Goal: Task Accomplishment & Management: Complete application form

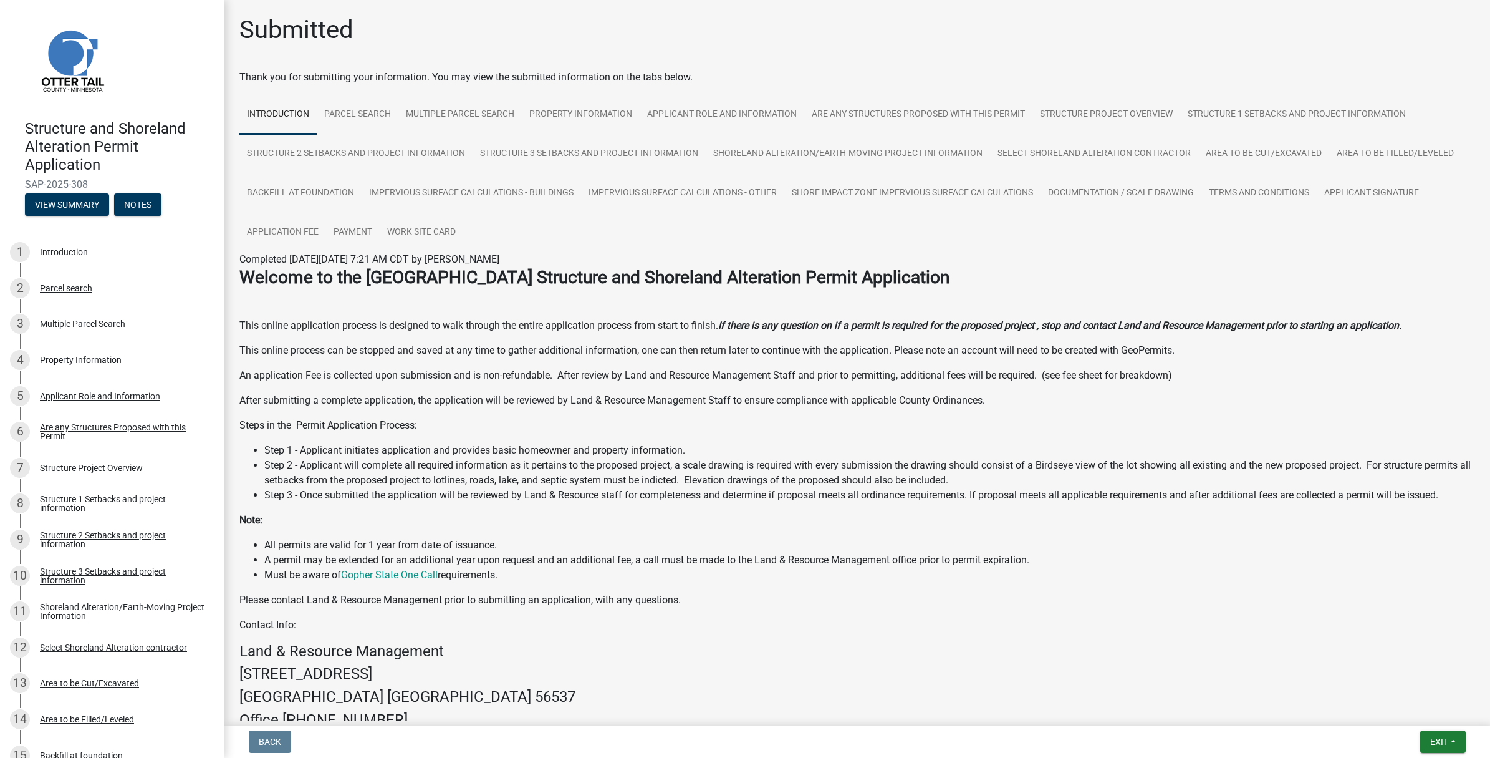
click at [58, 58] on img at bounding box center [72, 60] width 94 height 94
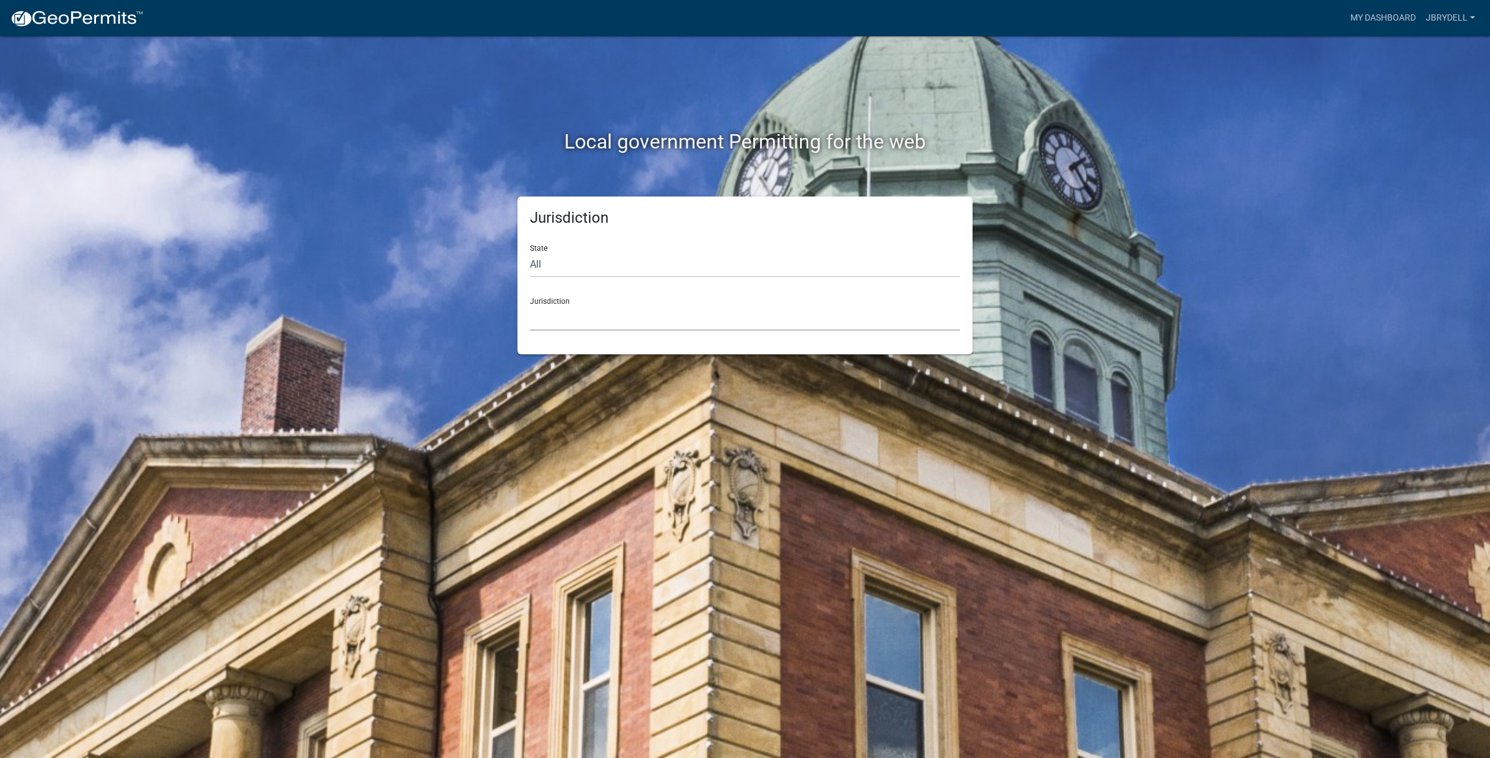
click at [565, 321] on select "Custer County, Colorado Carroll County, Georgia Cook County, Georgia Crawford C…" at bounding box center [745, 318] width 430 height 26
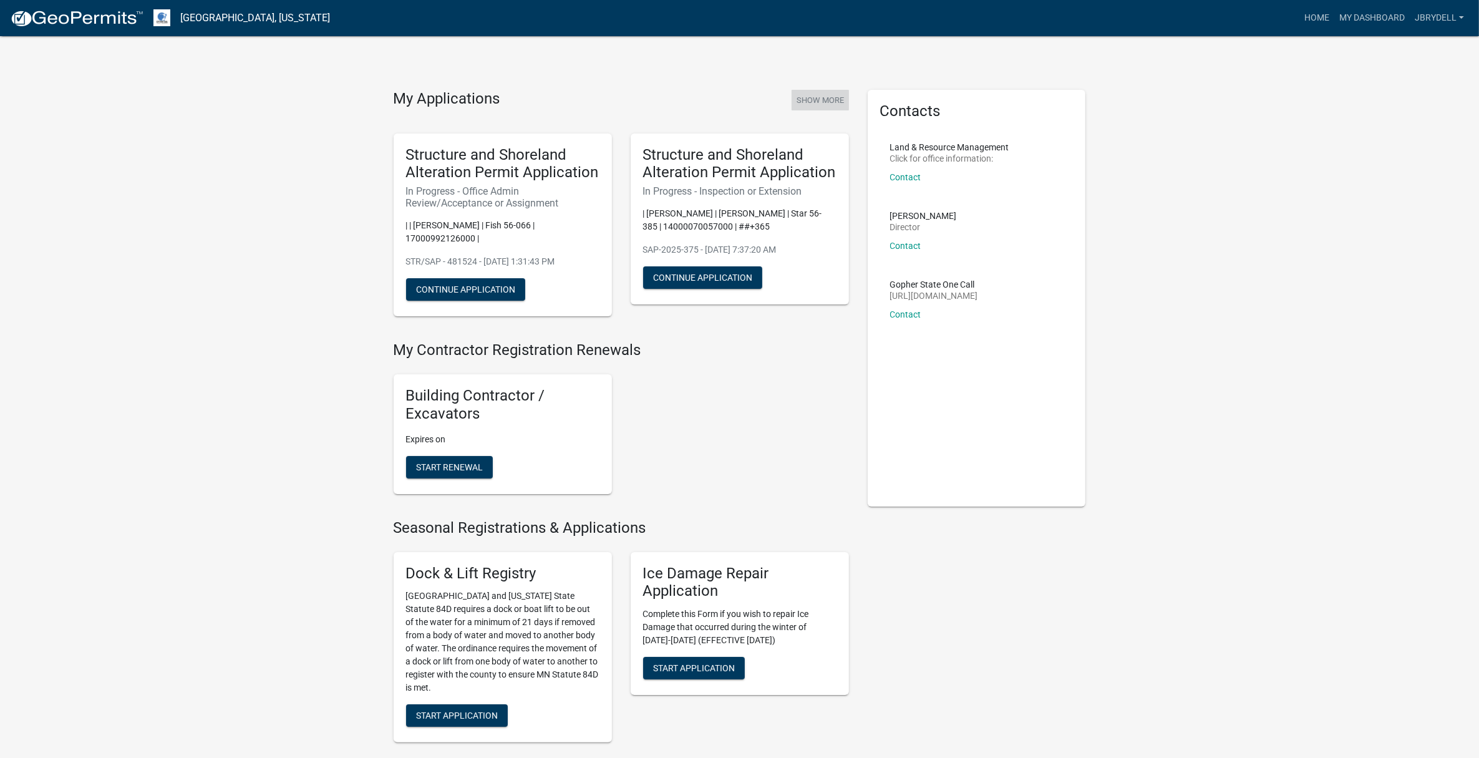
click at [821, 95] on button "Show More" at bounding box center [819, 100] width 57 height 21
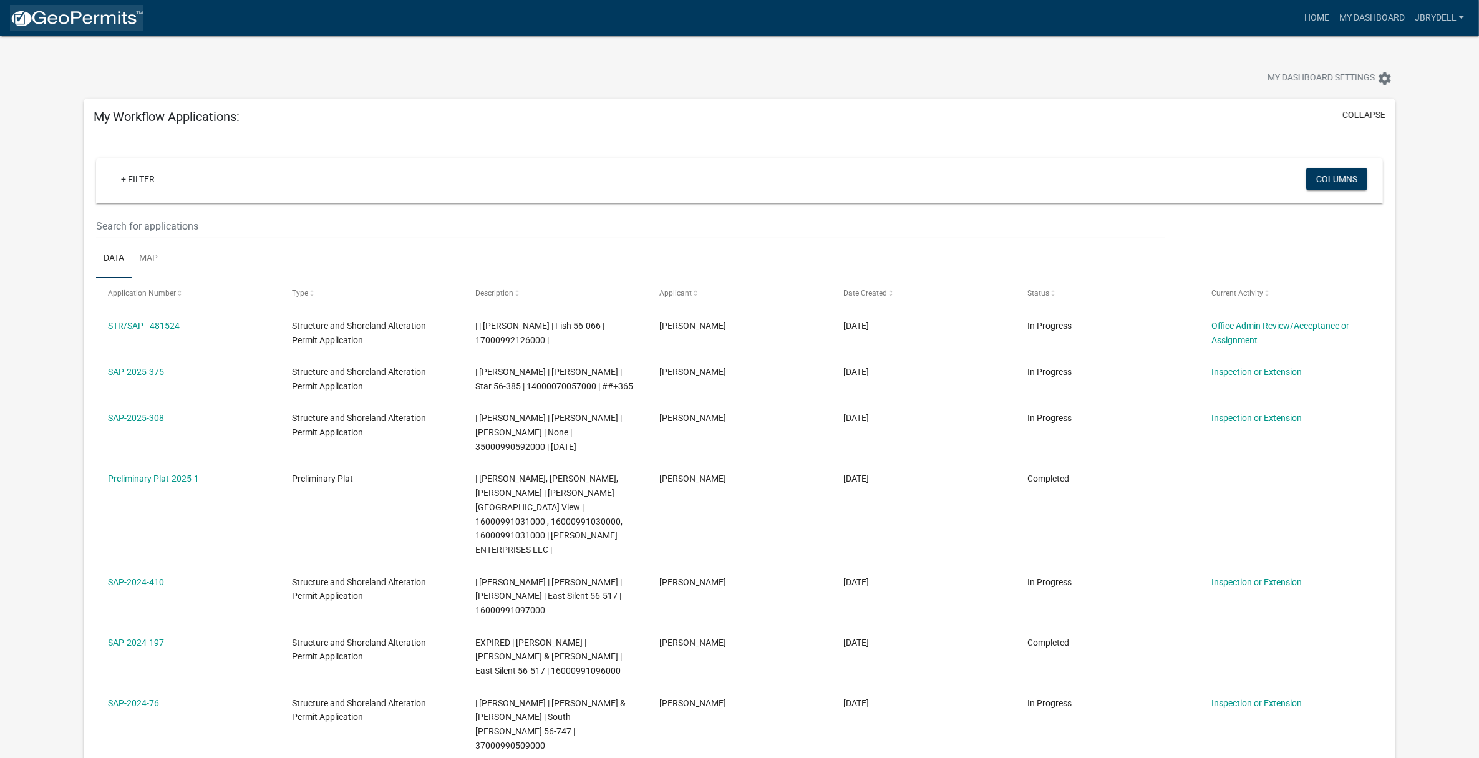
click at [79, 16] on img at bounding box center [76, 18] width 133 height 19
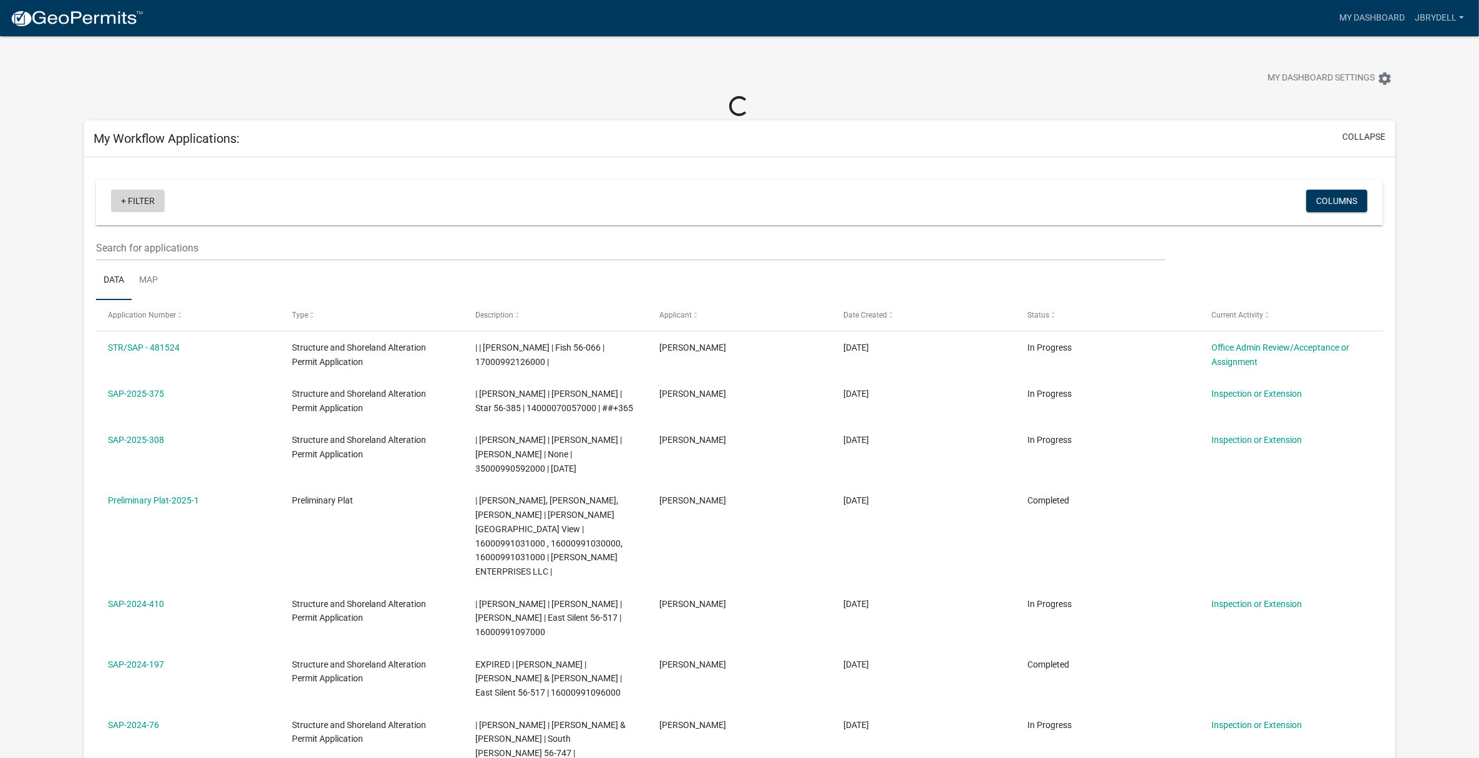
click at [138, 198] on link "+ Filter" at bounding box center [138, 201] width 54 height 22
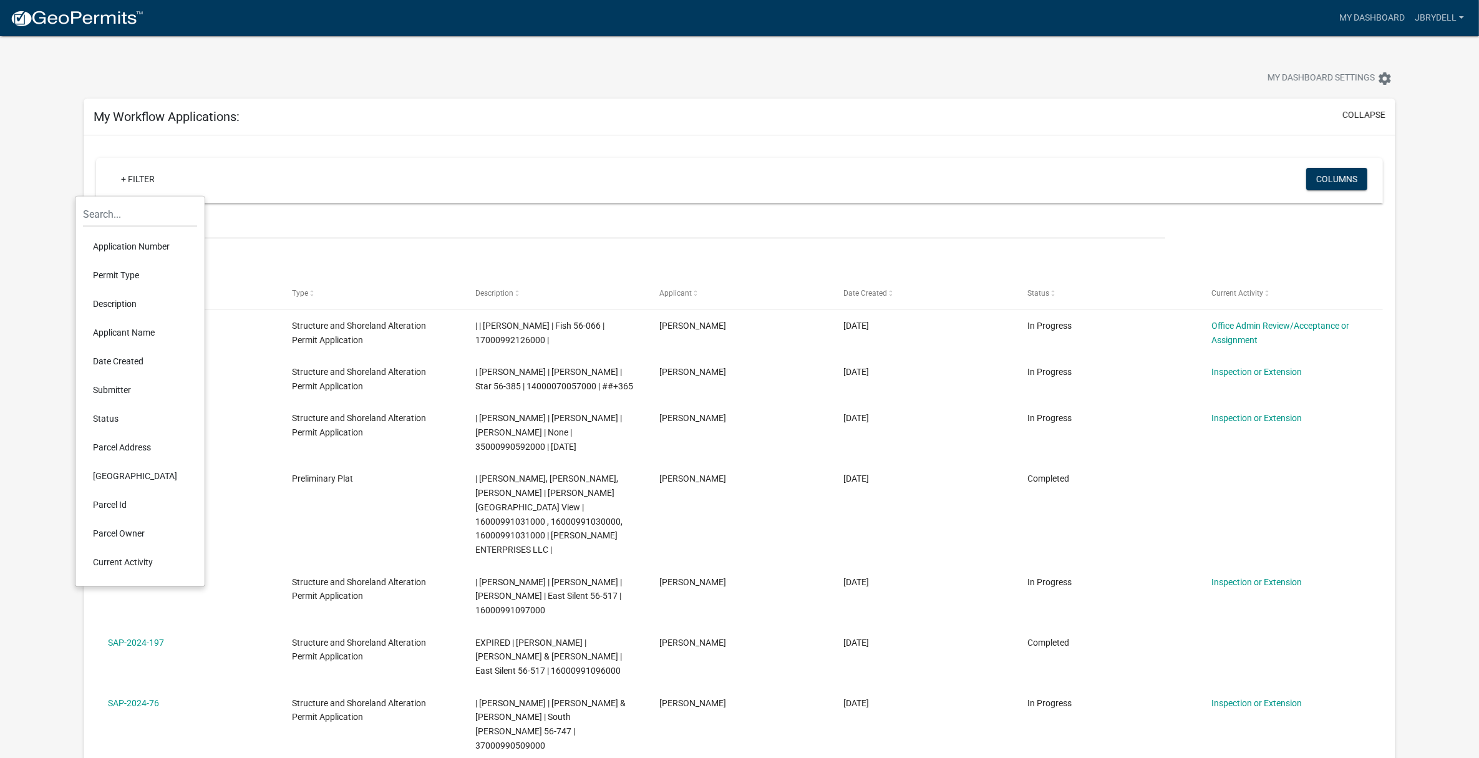
click at [138, 445] on li "Parcel Address" at bounding box center [140, 447] width 114 height 29
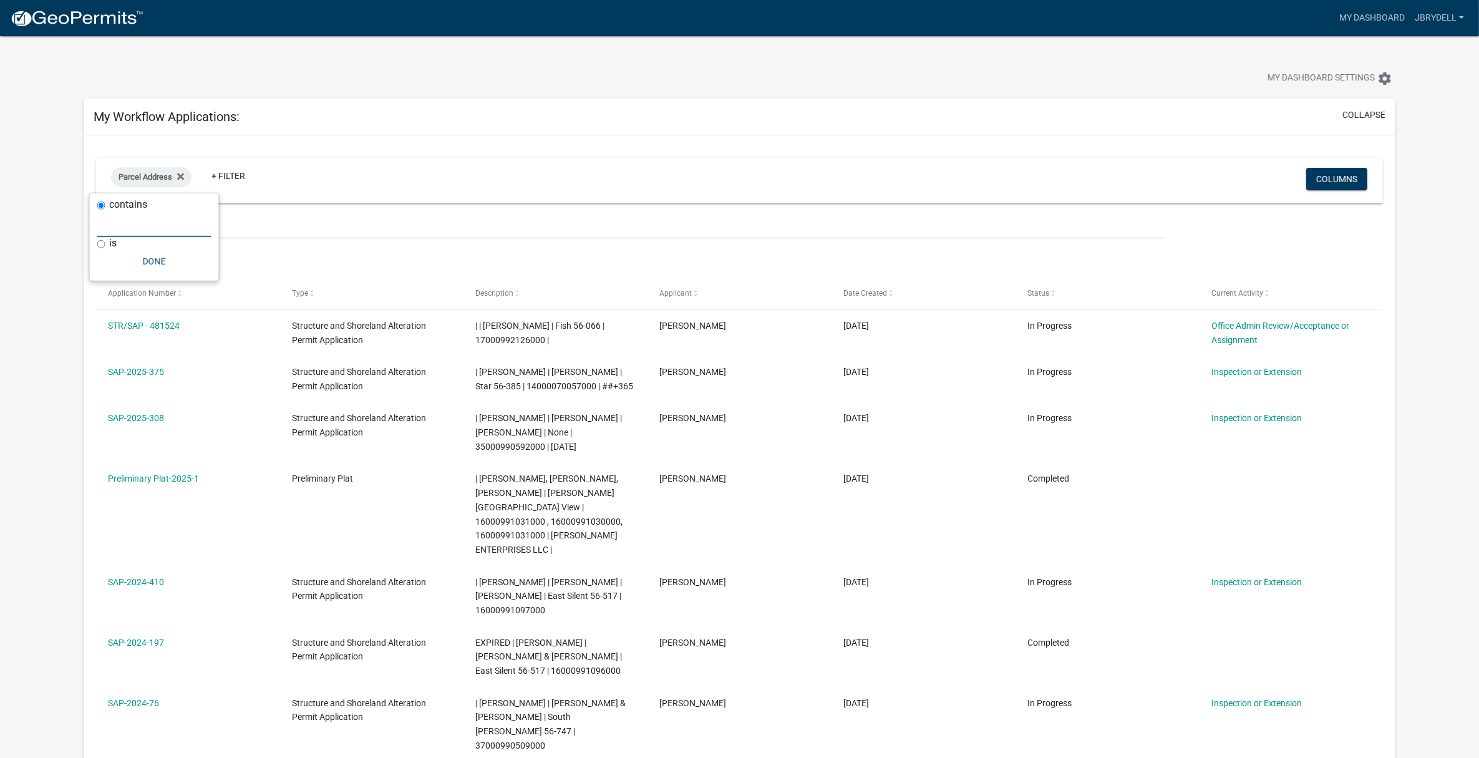
click at [131, 220] on input "text" at bounding box center [154, 224] width 114 height 26
paste input "56000990561000"
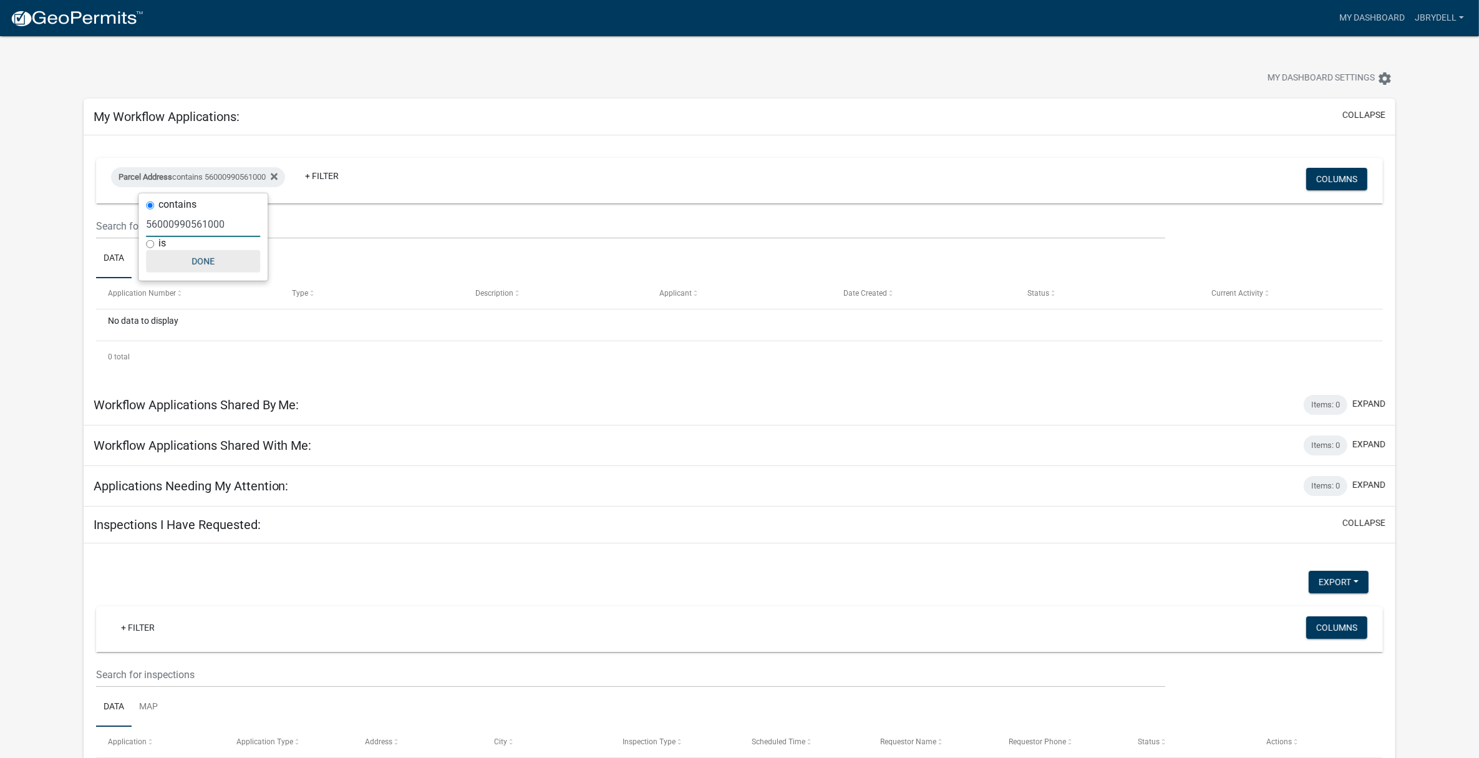
type input "56000990561000"
click at [198, 256] on button "Done" at bounding box center [203, 261] width 114 height 22
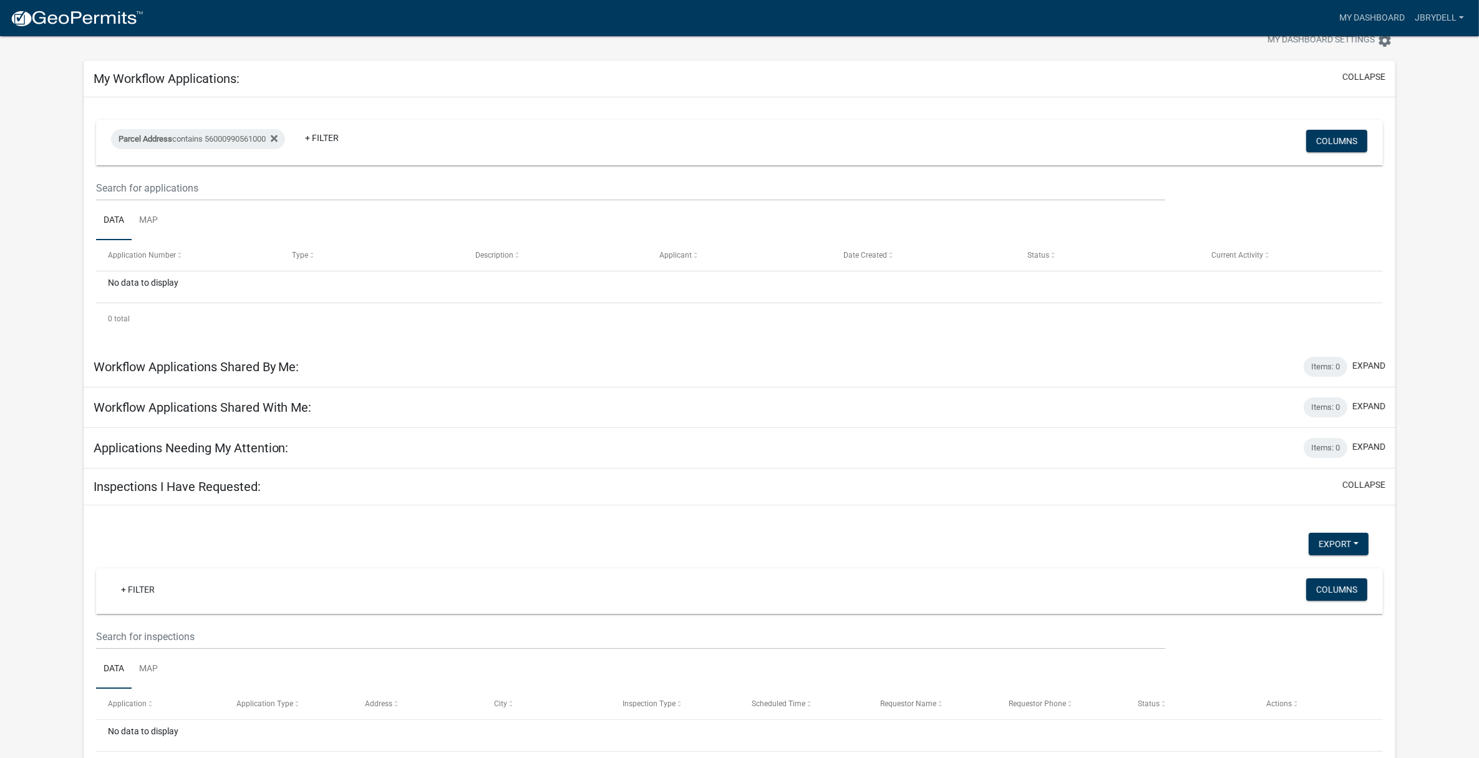
scroll to position [11, 0]
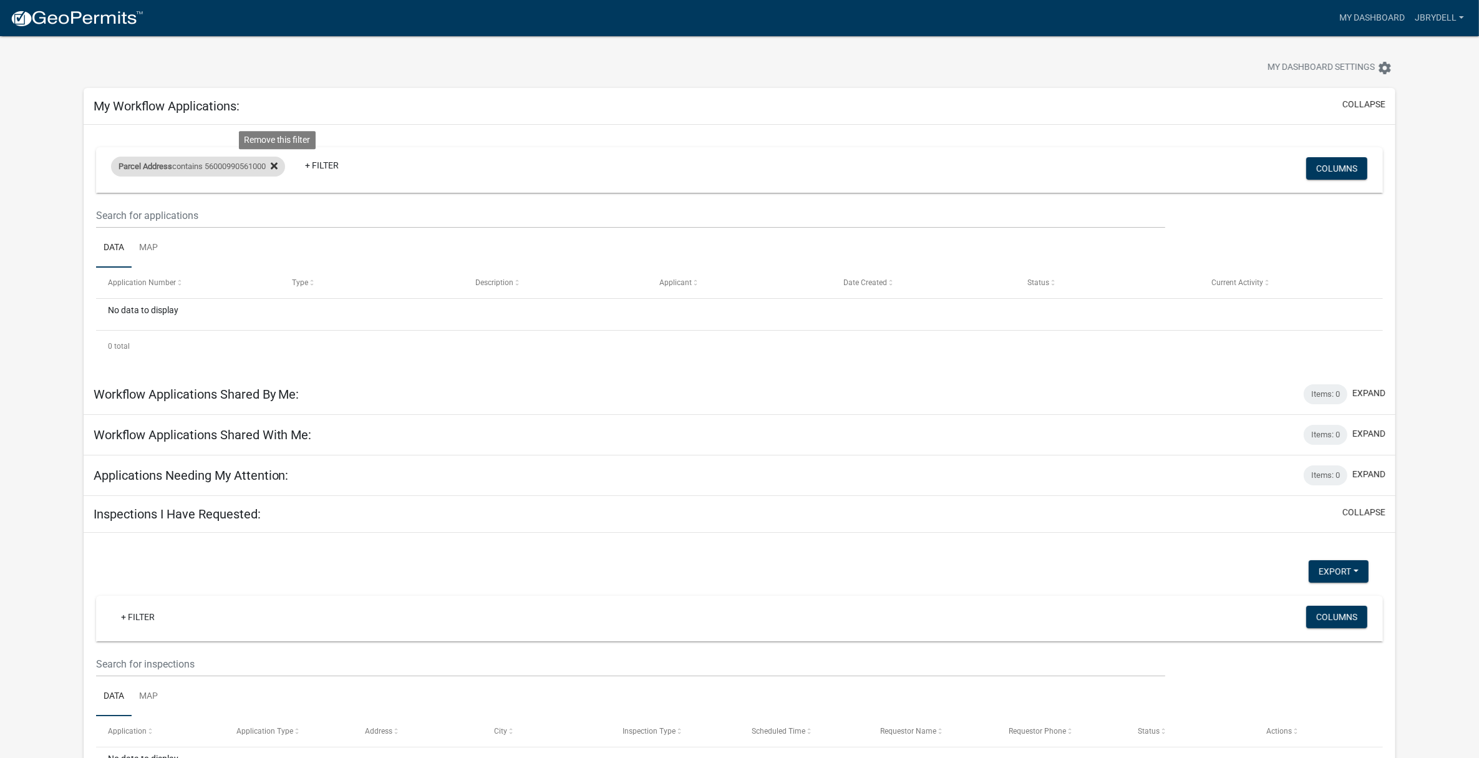
click at [278, 167] on icon at bounding box center [274, 165] width 7 height 7
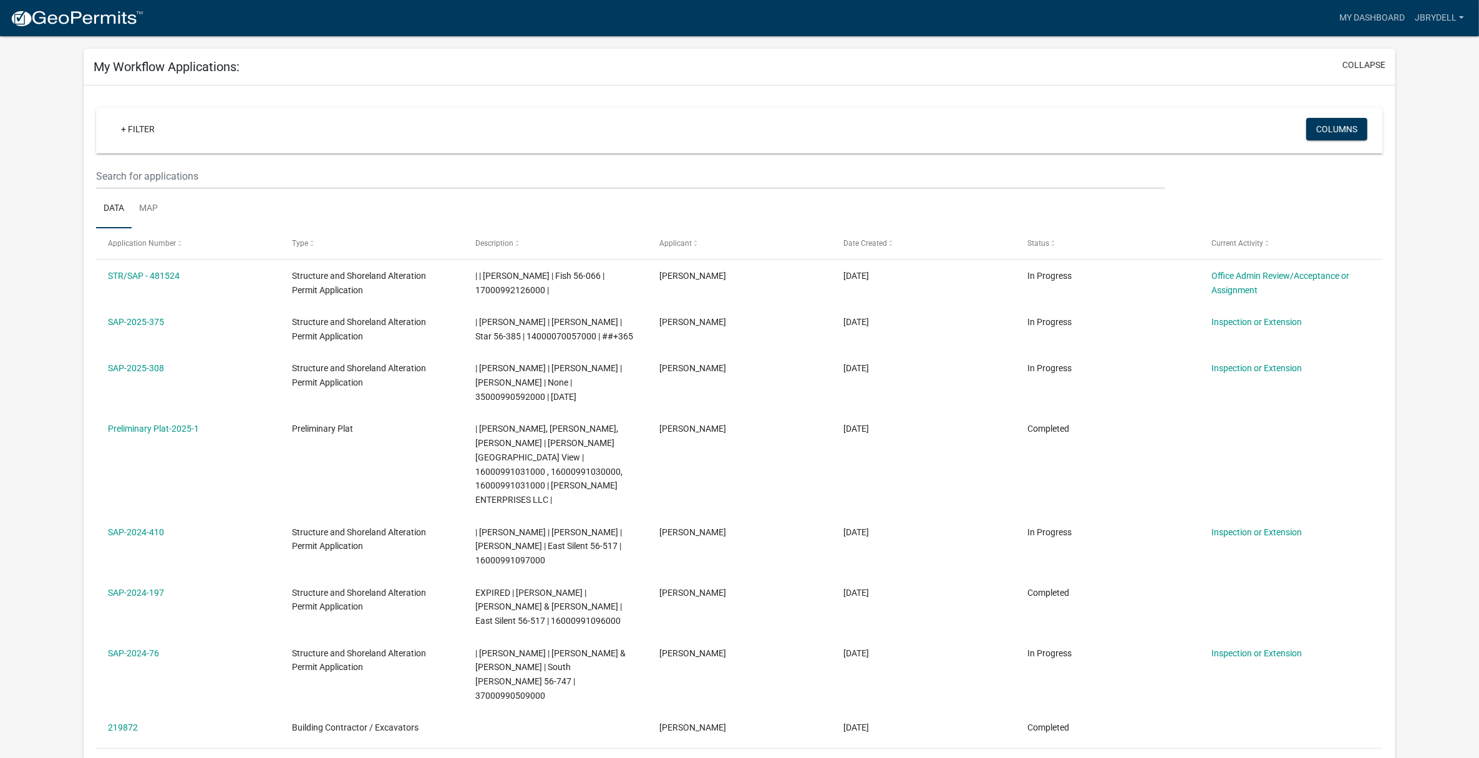
scroll to position [0, 0]
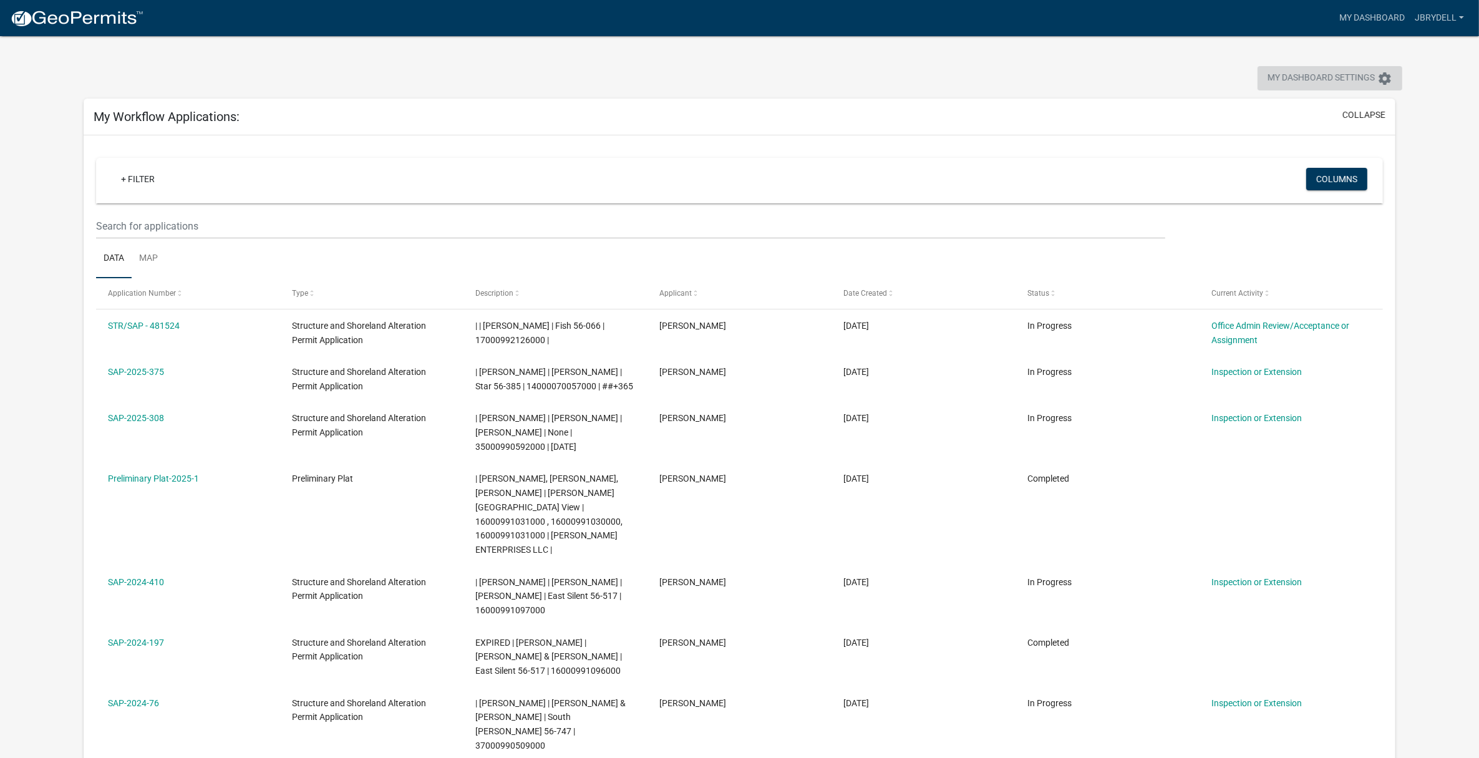
click at [1345, 77] on span "My Dashboard Settings" at bounding box center [1320, 78] width 107 height 15
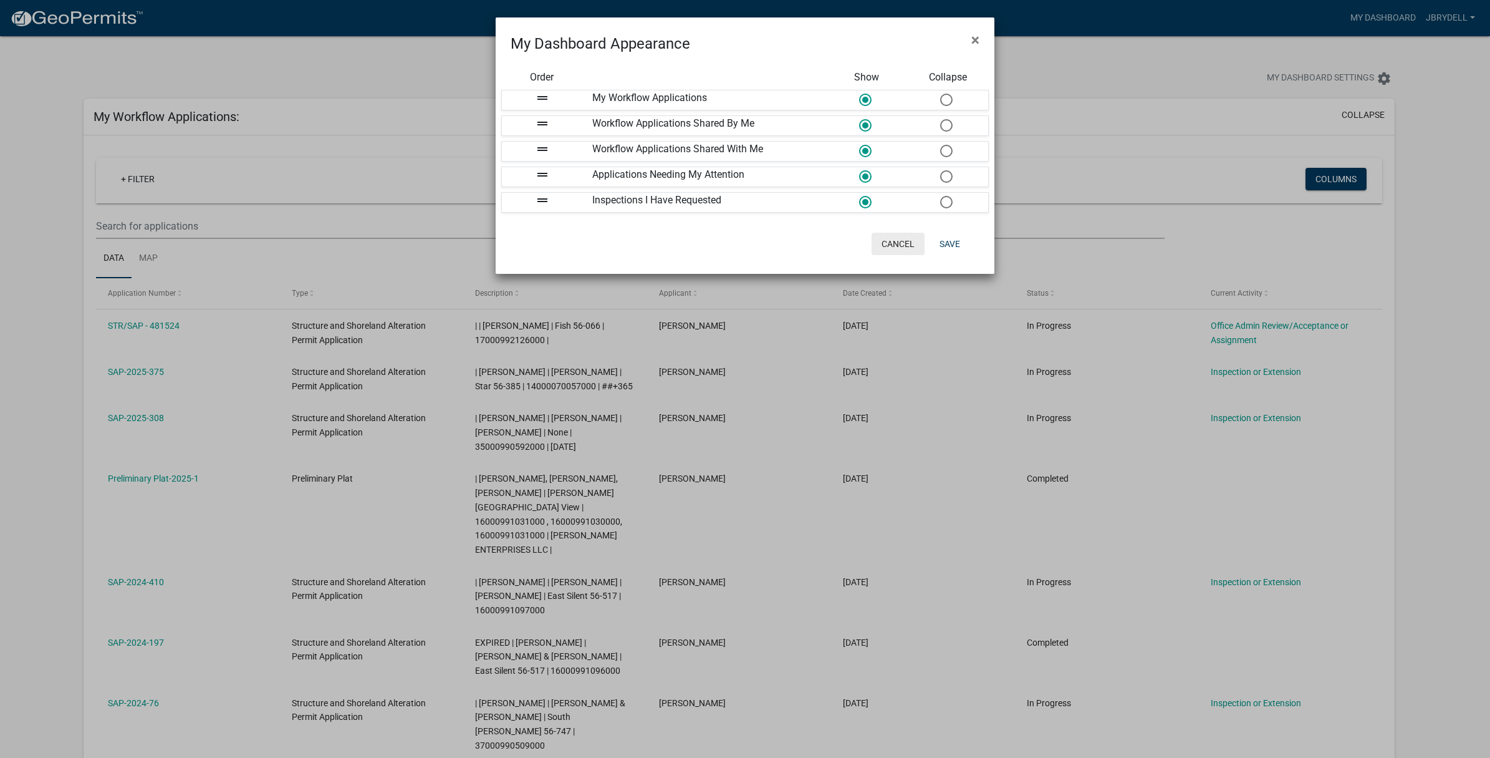
click at [897, 239] on button "Cancel" at bounding box center [898, 244] width 53 height 22
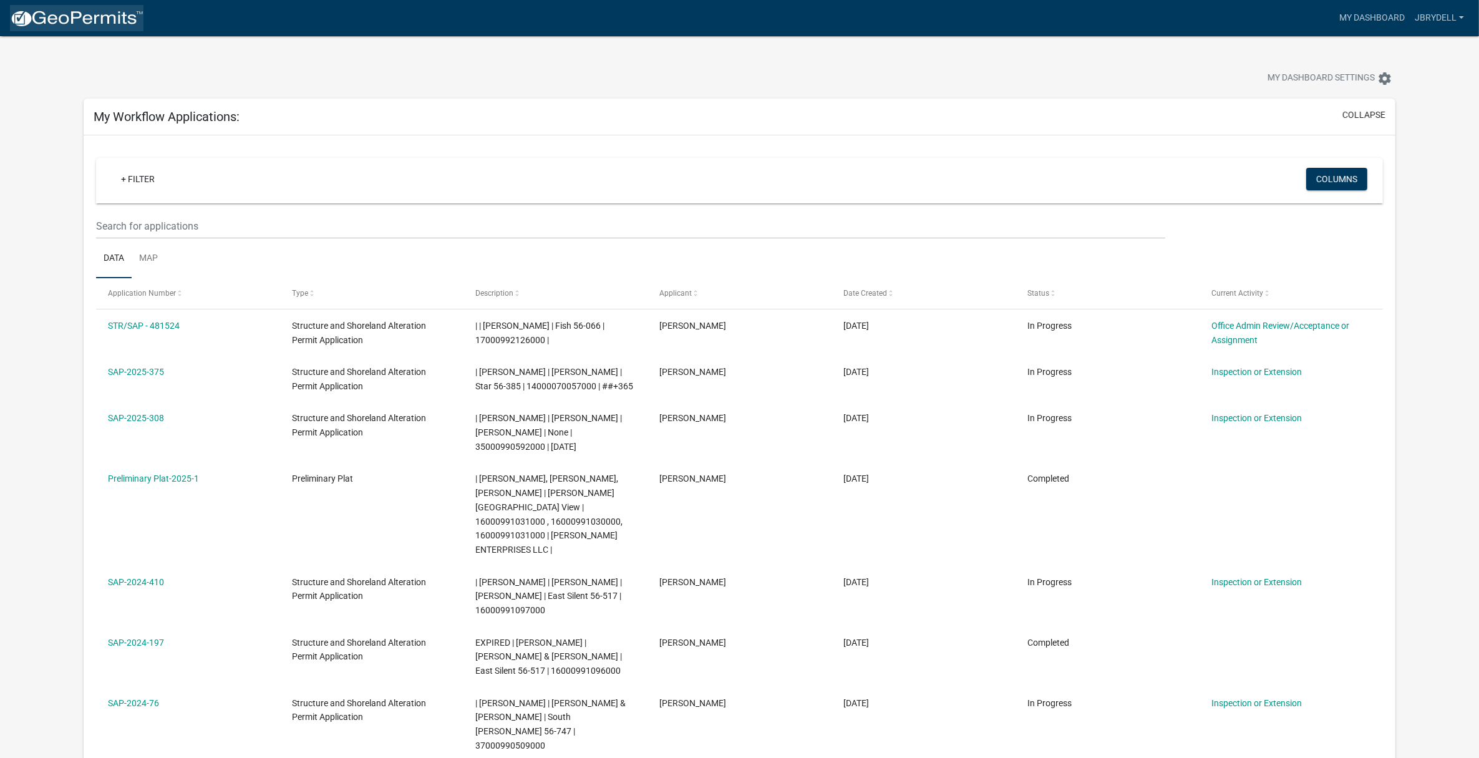
click at [107, 17] on img at bounding box center [76, 18] width 133 height 19
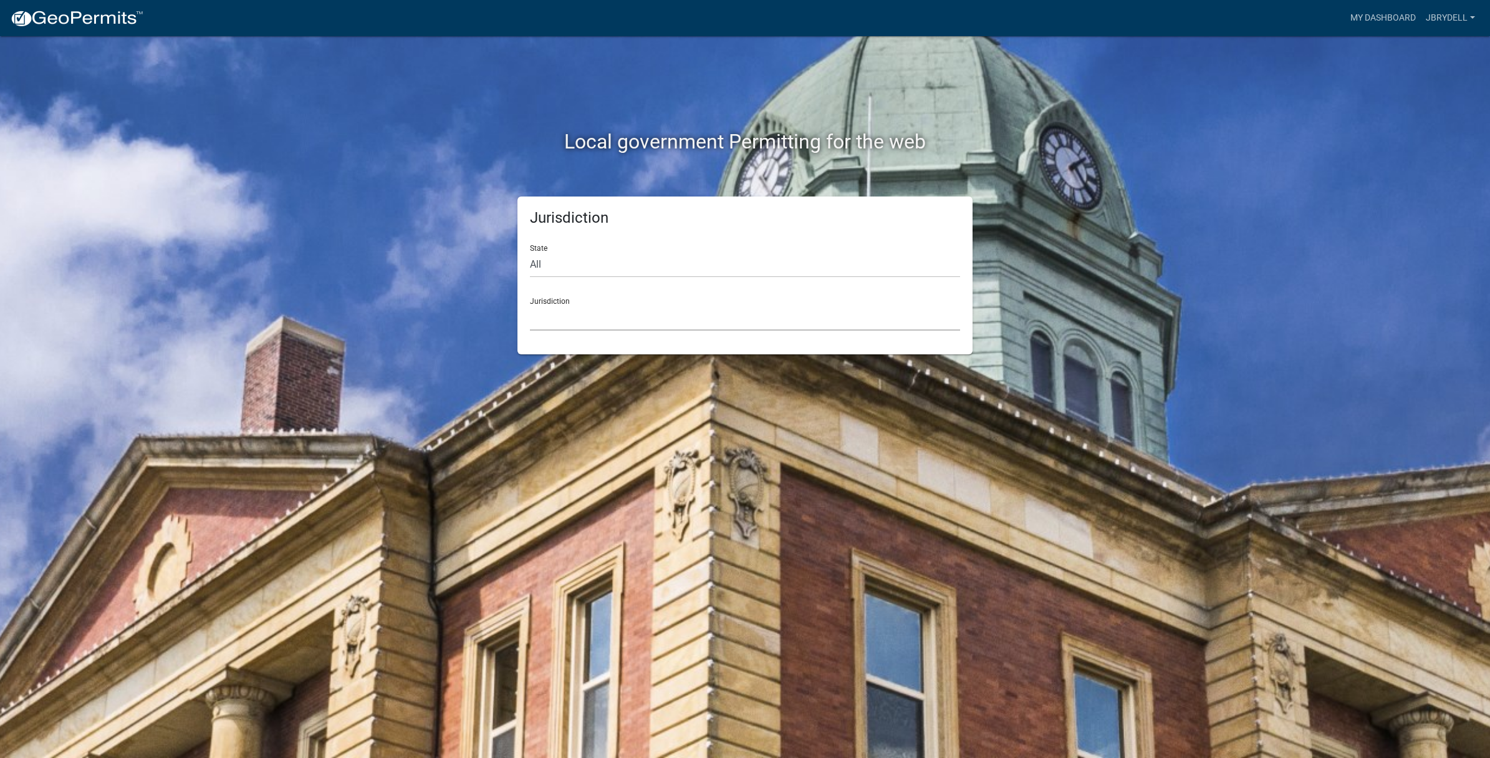
click at [563, 306] on select "Custer County, Colorado Carroll County, Georgia Cook County, Georgia Crawford C…" at bounding box center [745, 318] width 430 height 26
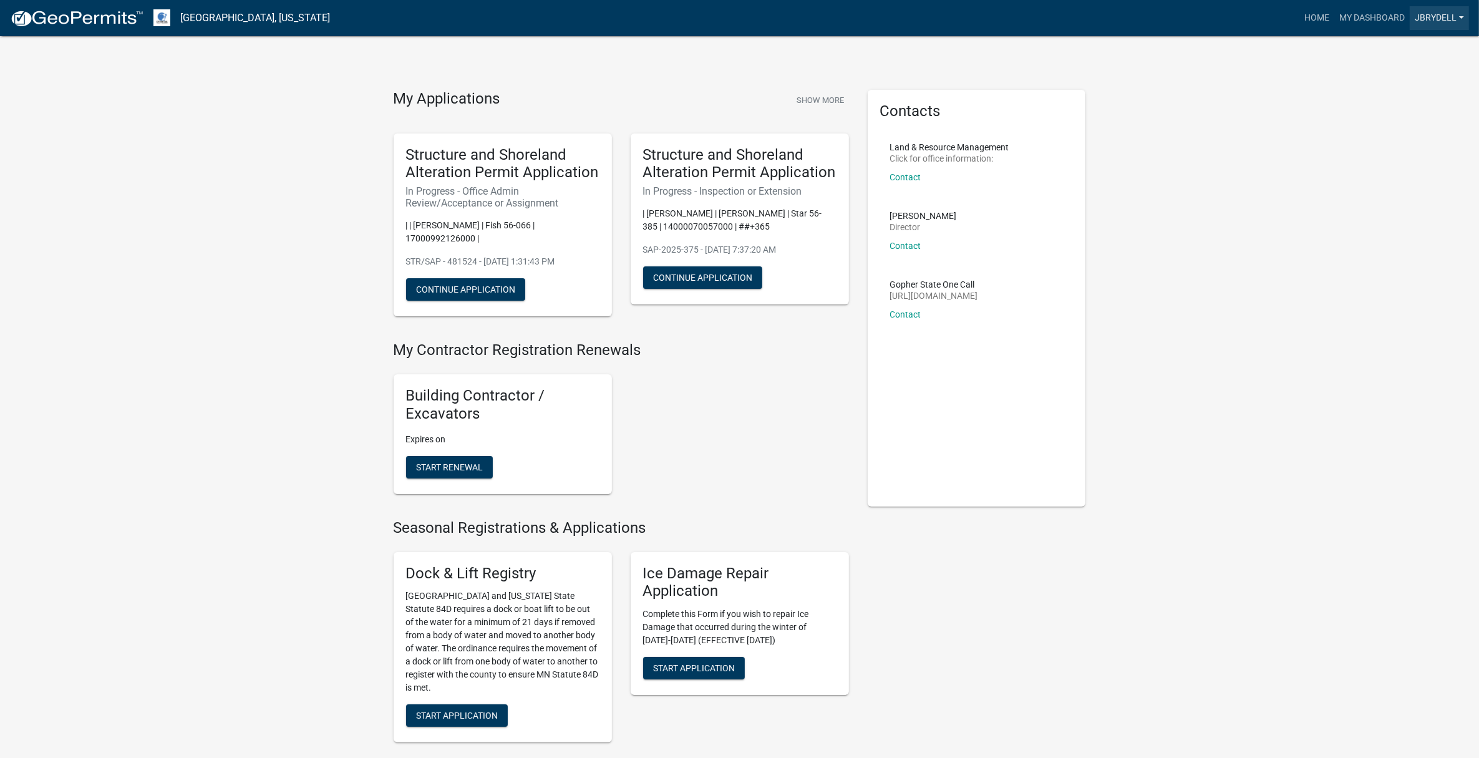
click at [1450, 22] on link "jbrydell" at bounding box center [1438, 18] width 59 height 24
click at [1376, 14] on link "My Dashboard" at bounding box center [1371, 18] width 75 height 24
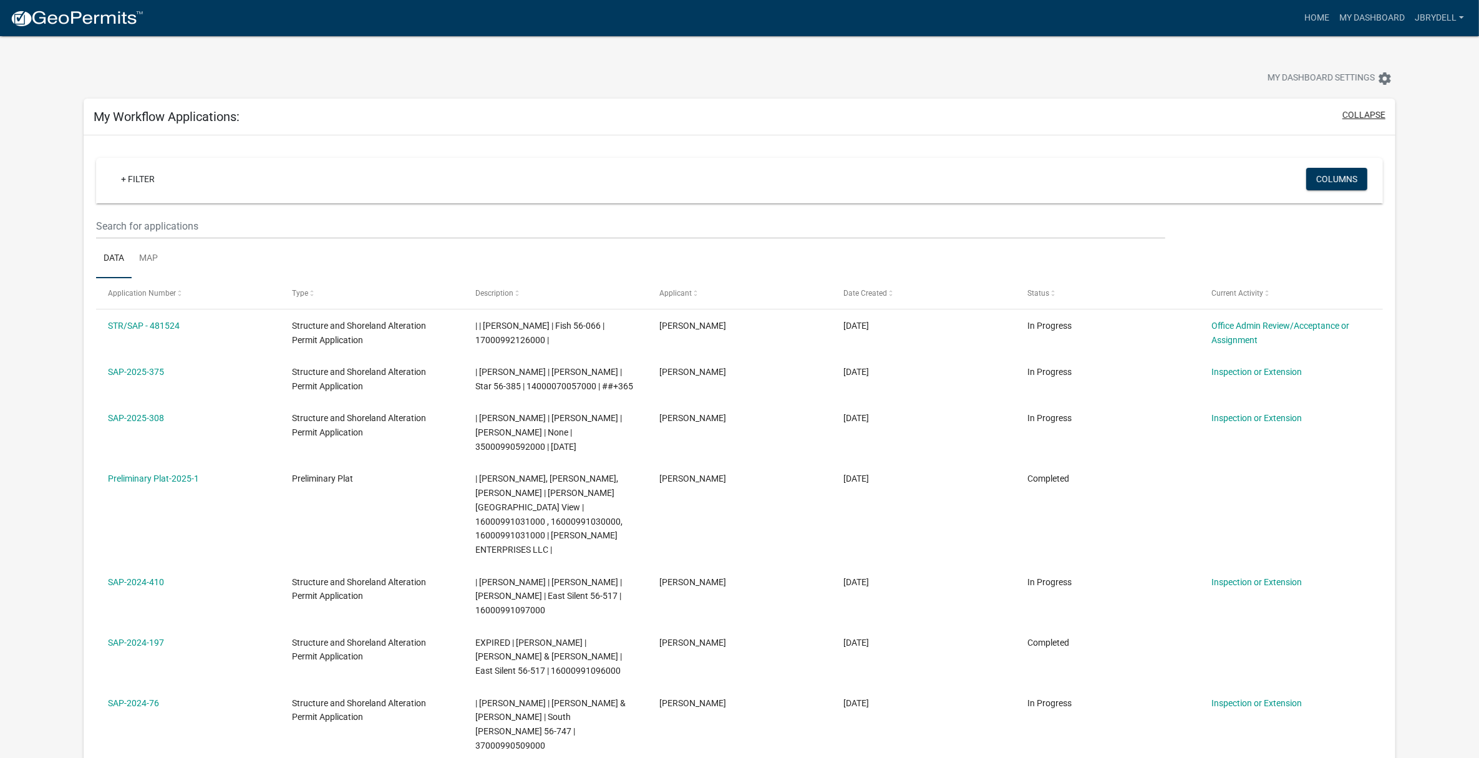
click at [1367, 113] on button "collapse" at bounding box center [1363, 115] width 43 height 13
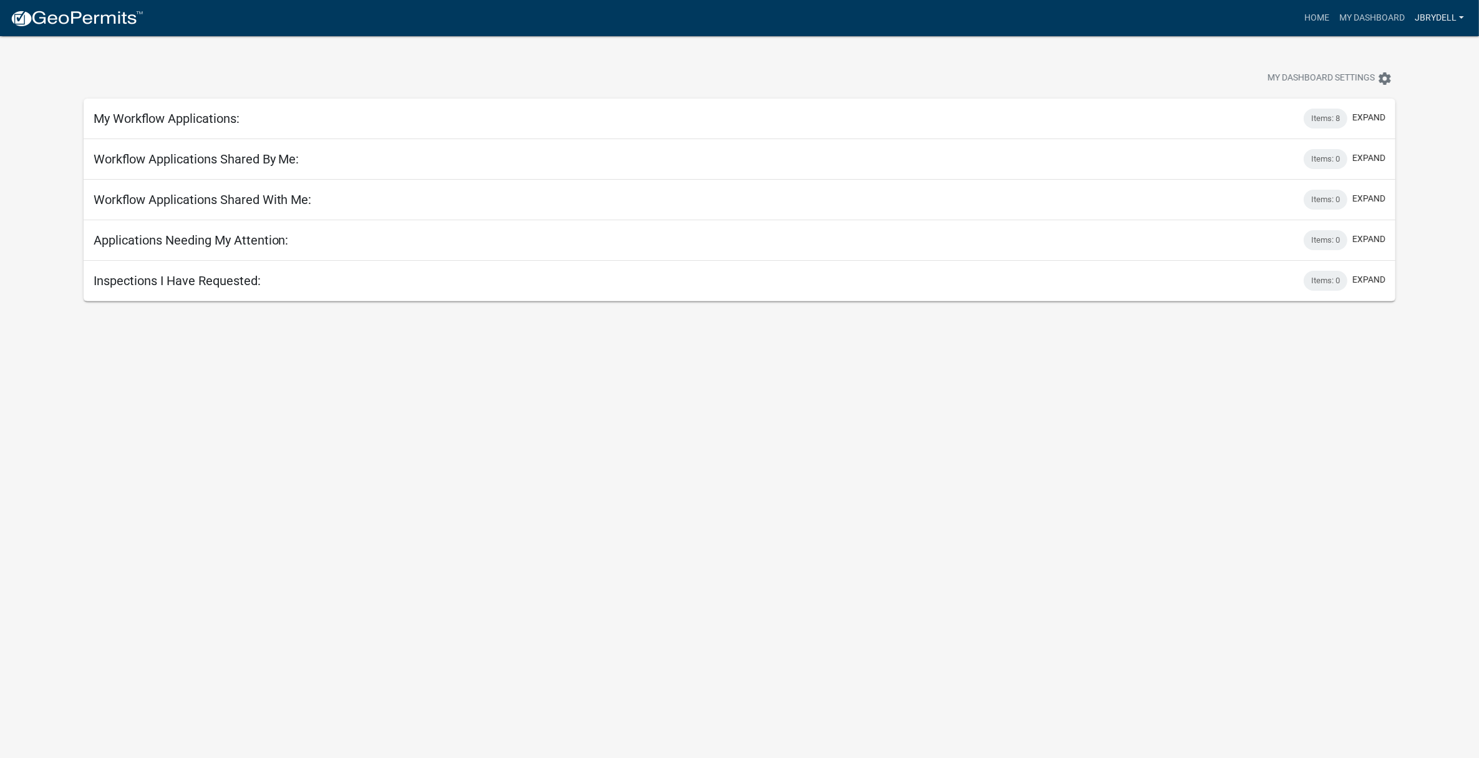
click at [1431, 19] on link "jbrydell" at bounding box center [1438, 18] width 59 height 24
click at [1400, 81] on link "Contractor Profile" at bounding box center [1415, 81] width 107 height 30
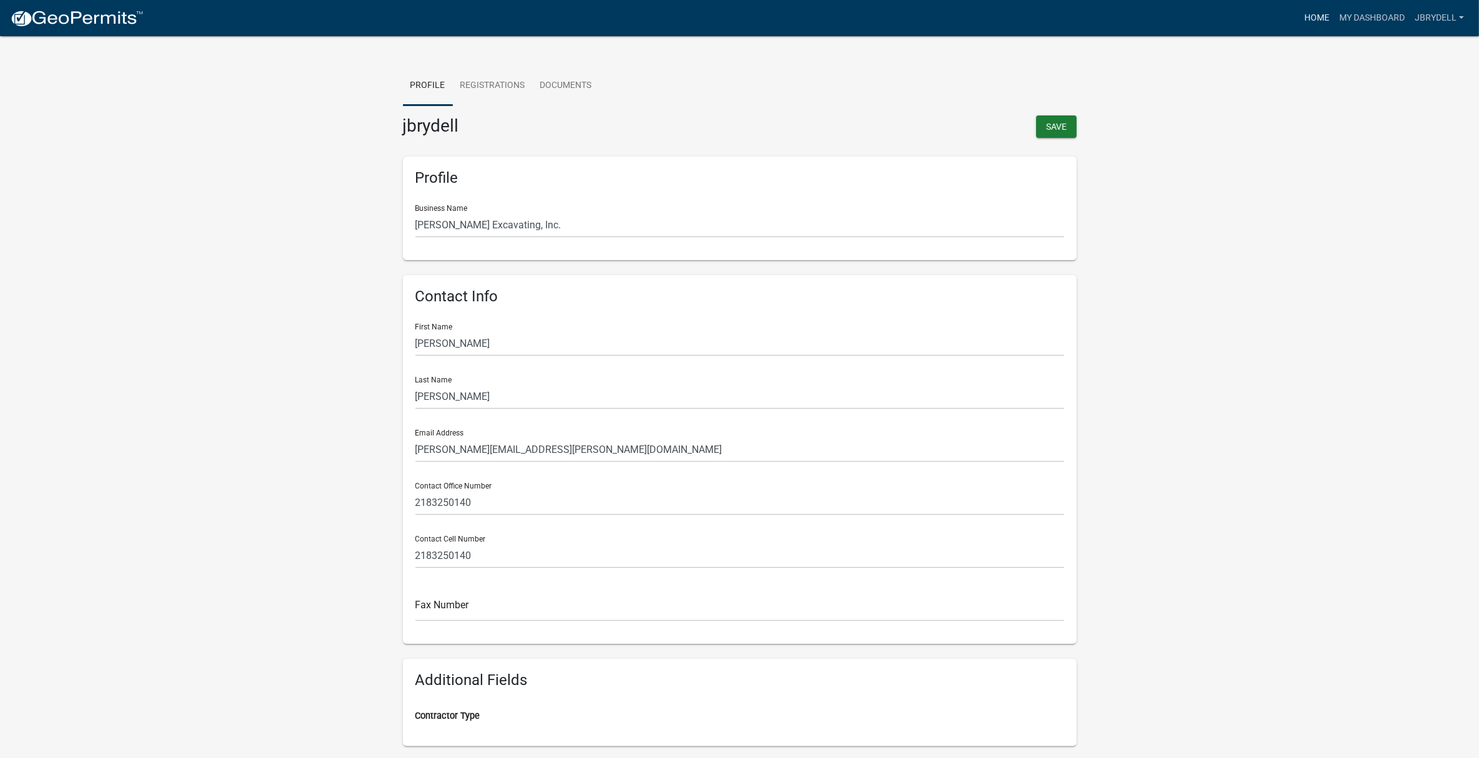
click at [1311, 17] on link "Home" at bounding box center [1316, 18] width 35 height 24
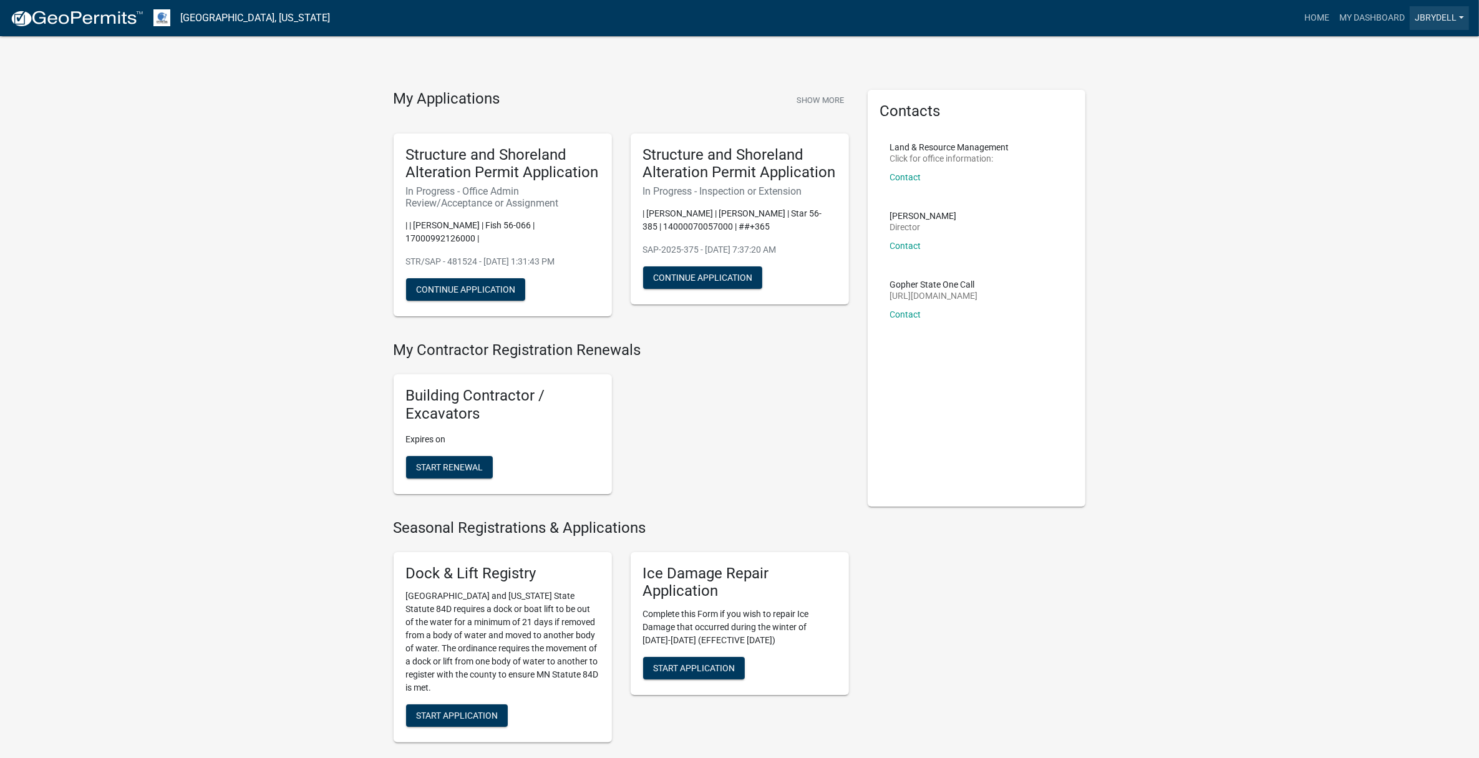
click at [1433, 17] on link "jbrydell" at bounding box center [1438, 18] width 59 height 24
click at [1360, 11] on link "My Dashboard" at bounding box center [1371, 18] width 75 height 24
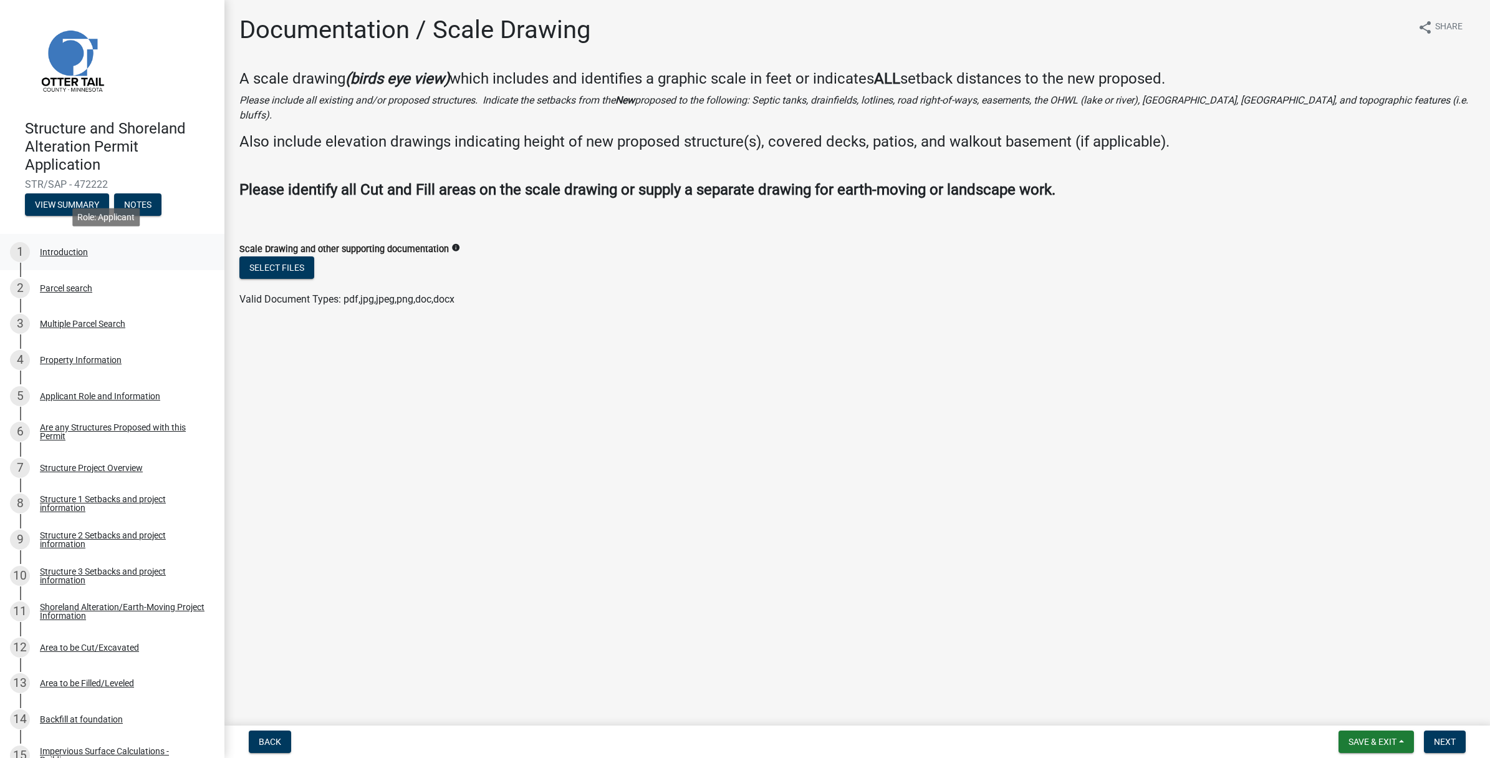
click at [75, 253] on div "Introduction" at bounding box center [64, 252] width 48 height 9
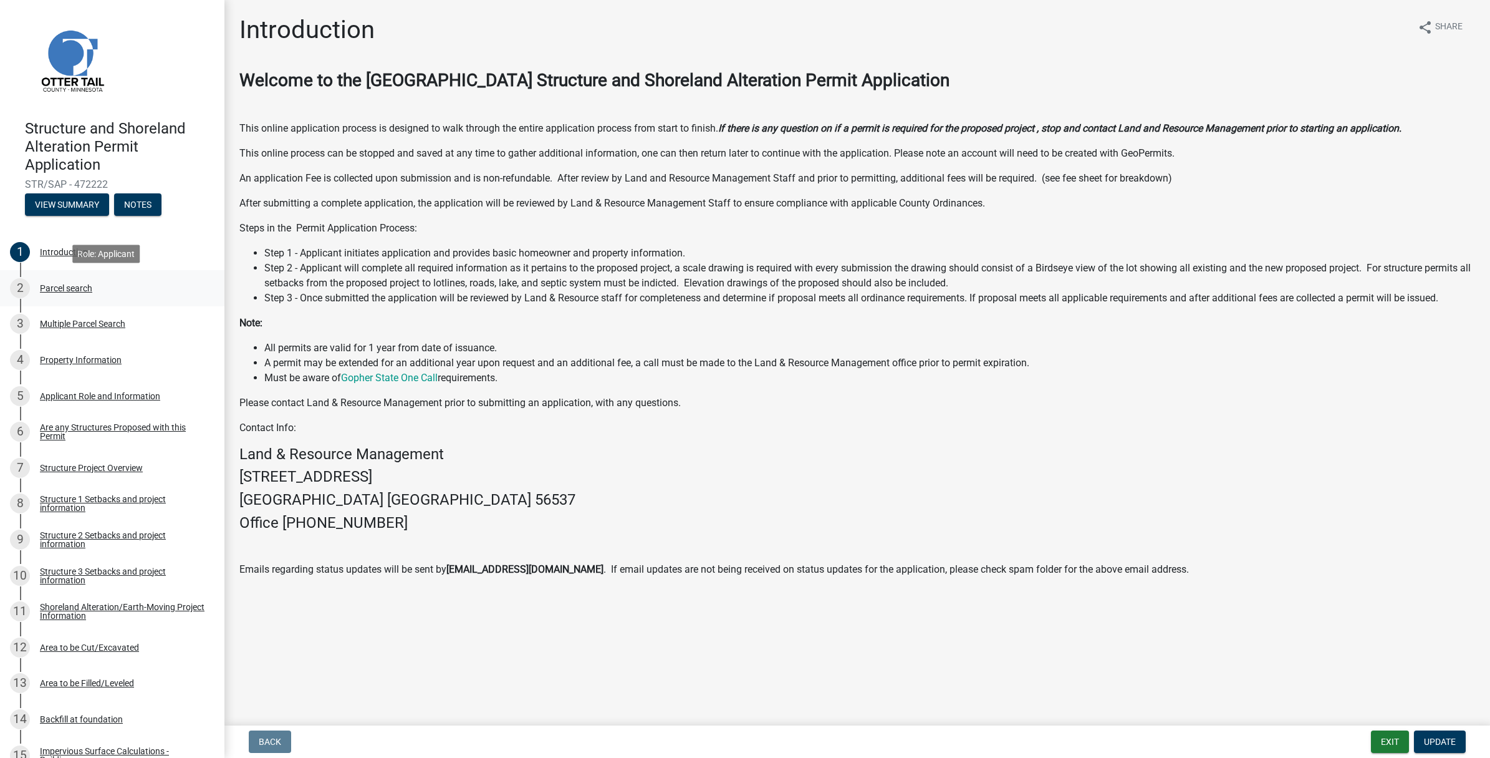
click at [76, 289] on div "Parcel search" at bounding box center [66, 288] width 52 height 9
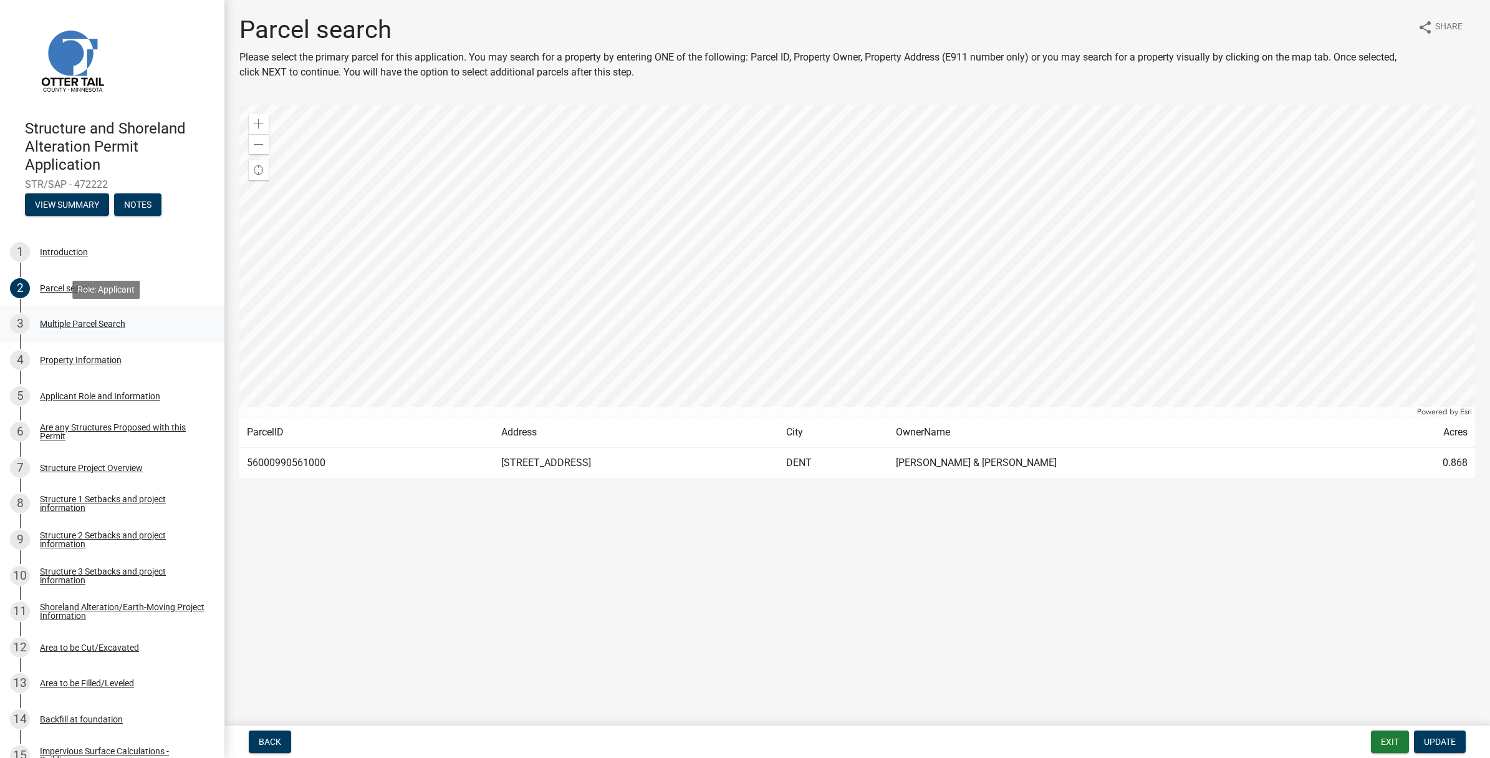
click at [79, 323] on div "Multiple Parcel Search" at bounding box center [82, 323] width 85 height 9
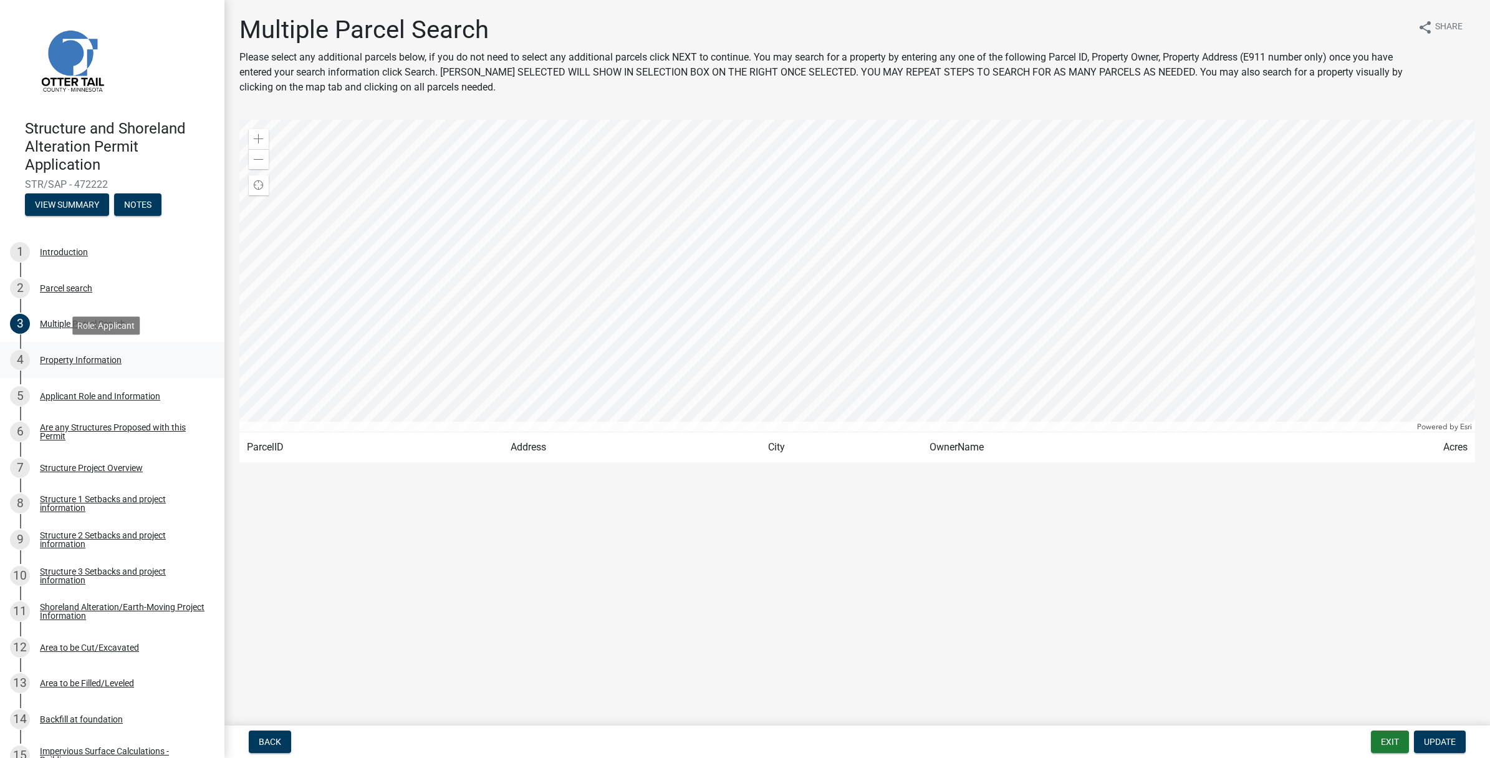
click at [89, 359] on div "Property Information" at bounding box center [81, 359] width 82 height 9
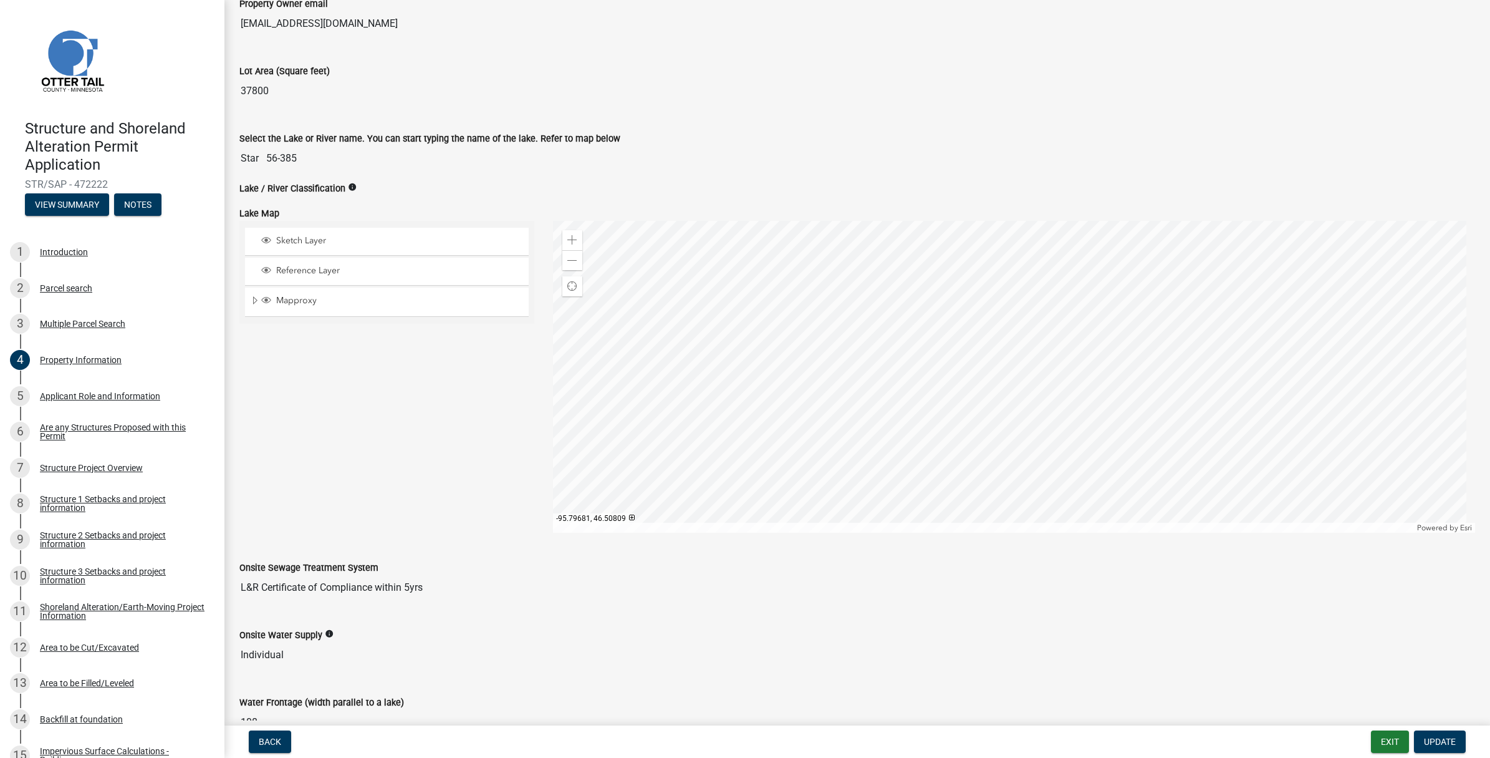
scroll to position [312, 0]
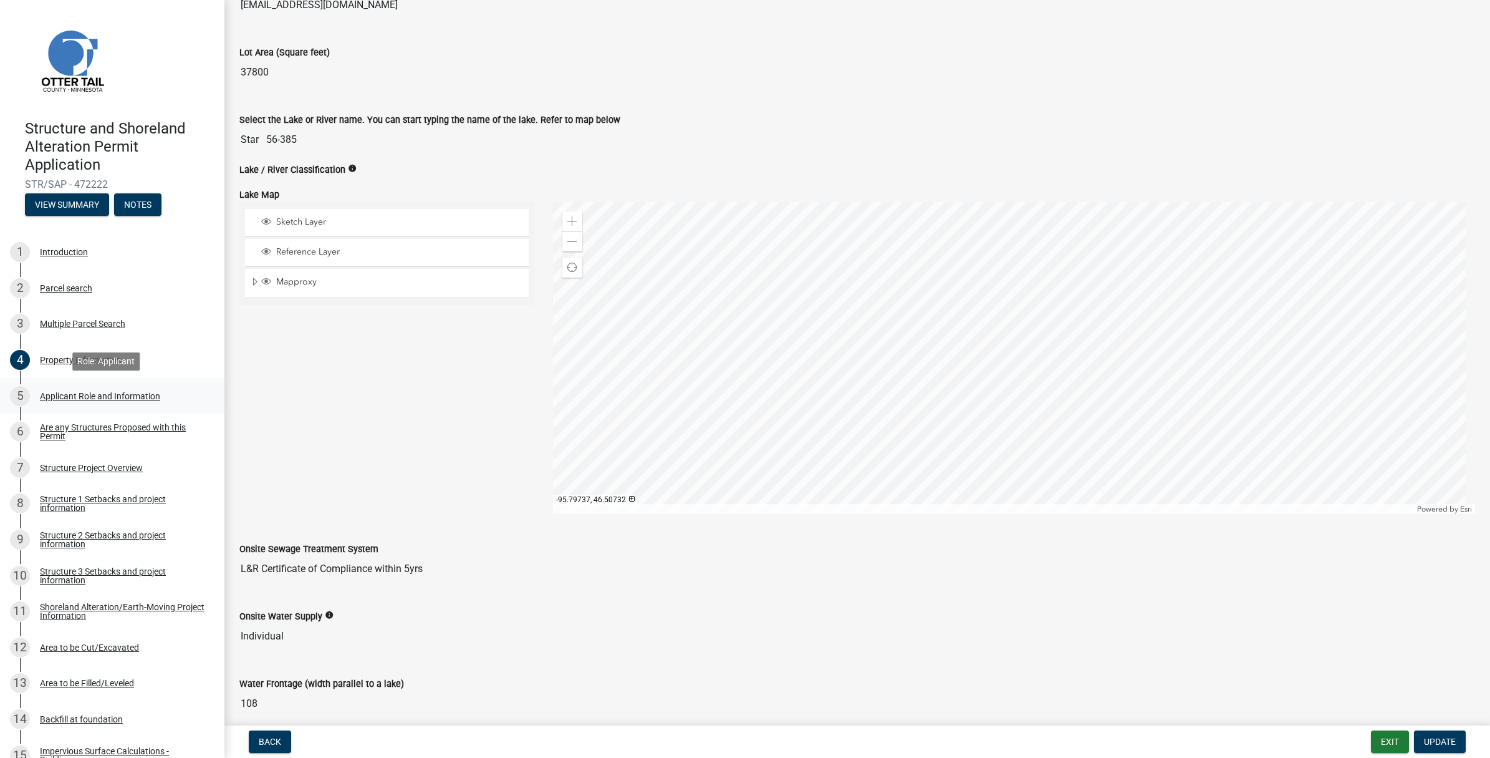
click at [92, 397] on div "Applicant Role and Information" at bounding box center [100, 396] width 120 height 9
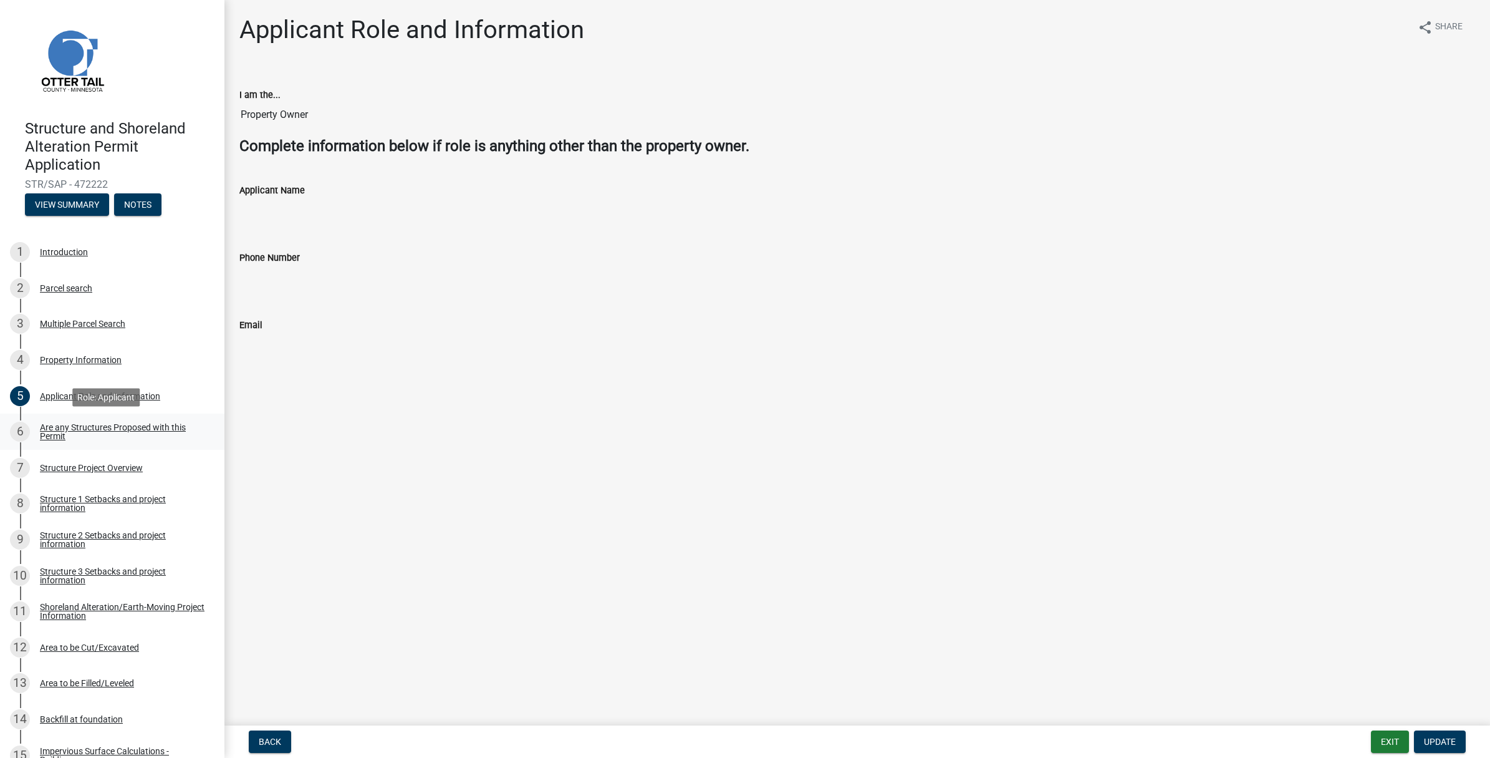
click at [104, 427] on div "Are any Structures Proposed with this Permit" at bounding box center [122, 431] width 165 height 17
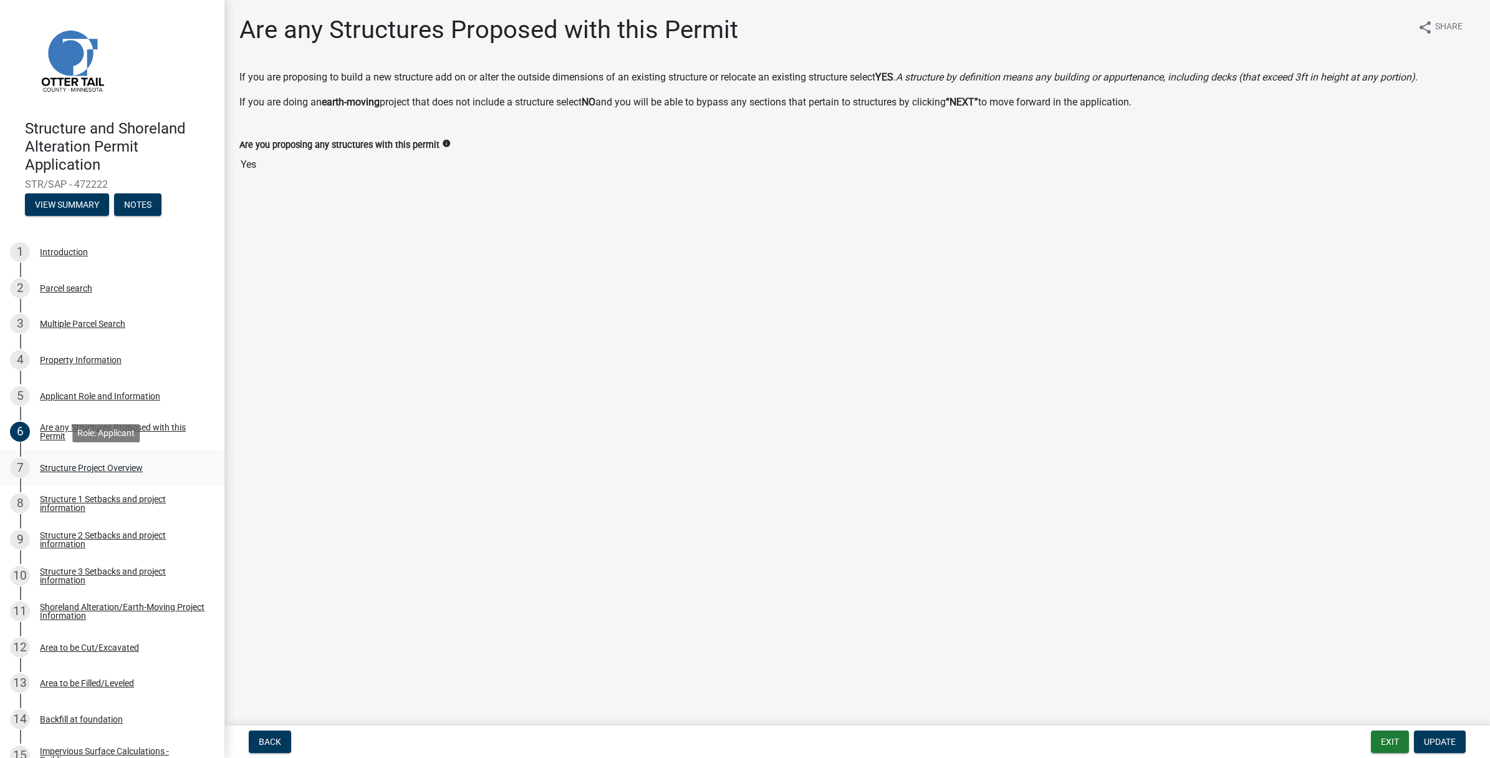
click at [101, 469] on div "Structure Project Overview" at bounding box center [91, 467] width 103 height 9
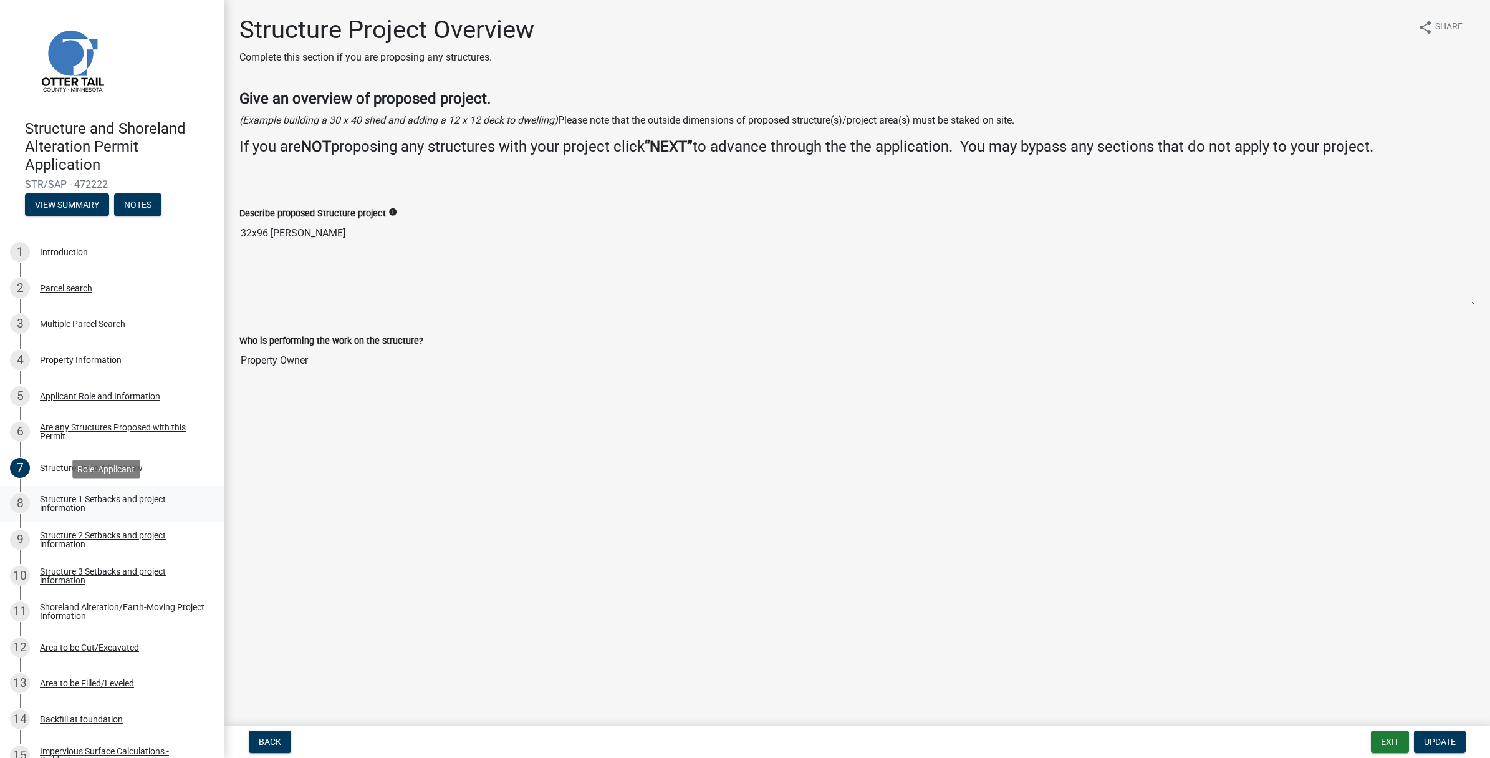
click at [110, 502] on div "Structure 1 Setbacks and project information" at bounding box center [122, 503] width 165 height 17
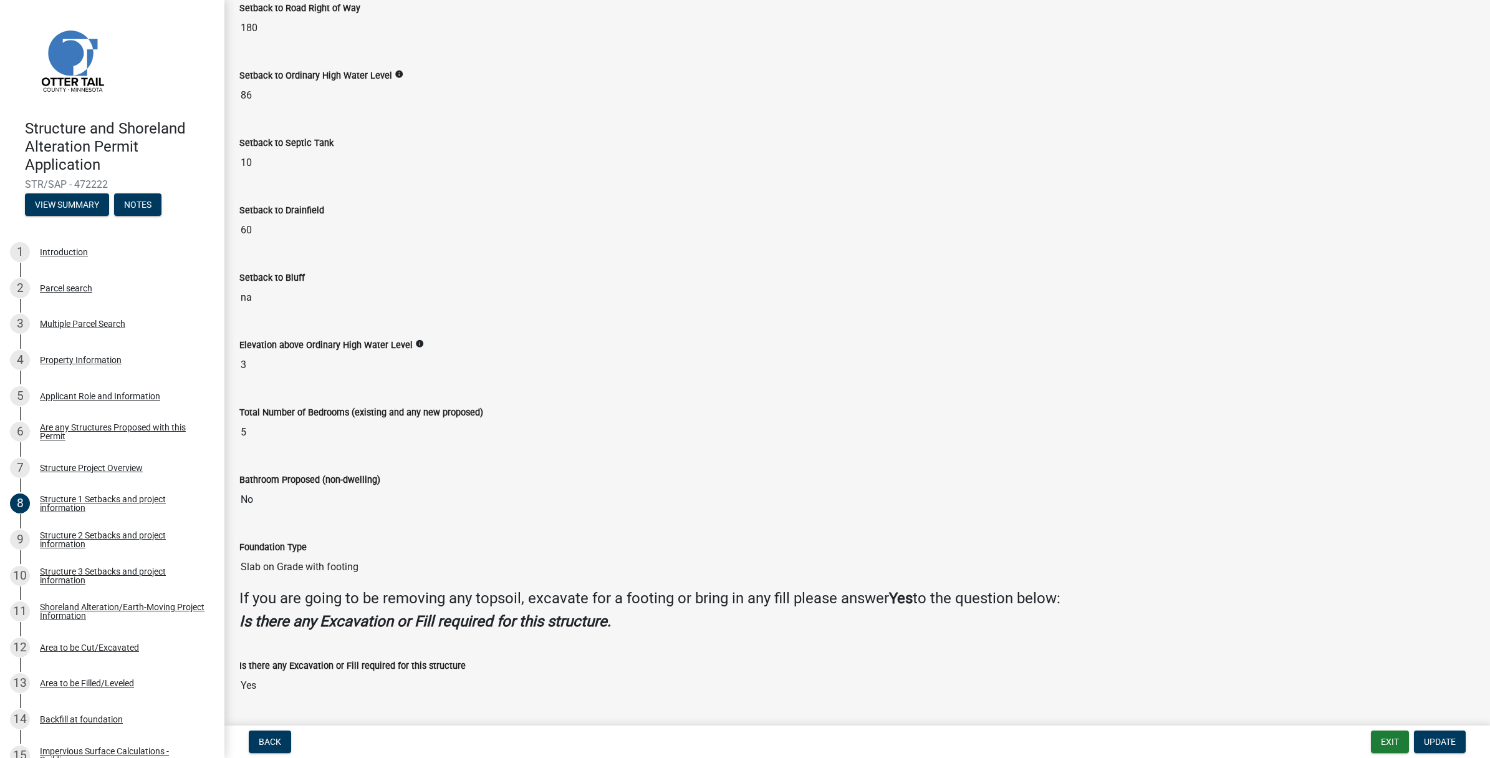
scroll to position [933, 0]
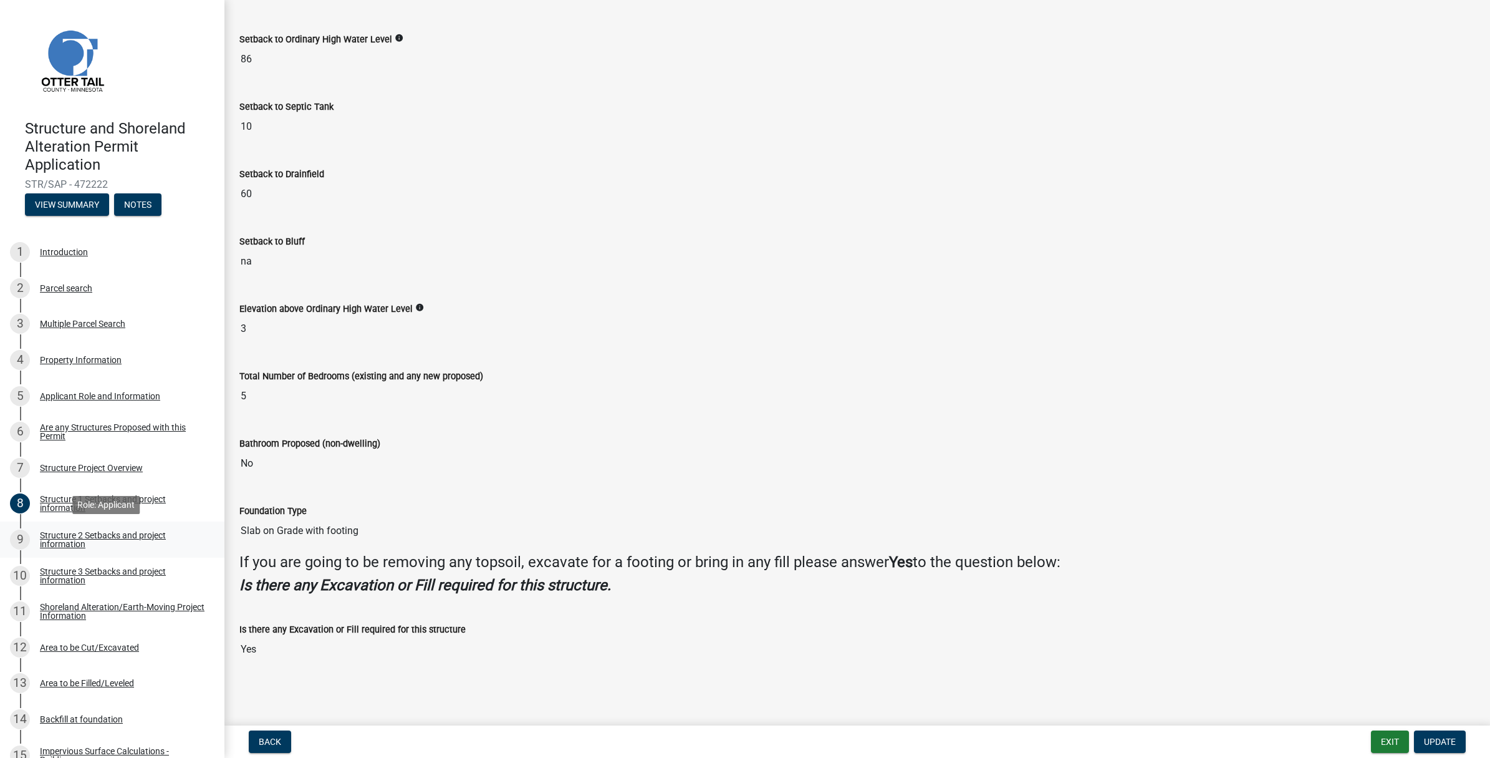
click at [65, 531] on div "Structure 2 Setbacks and project information" at bounding box center [122, 539] width 165 height 17
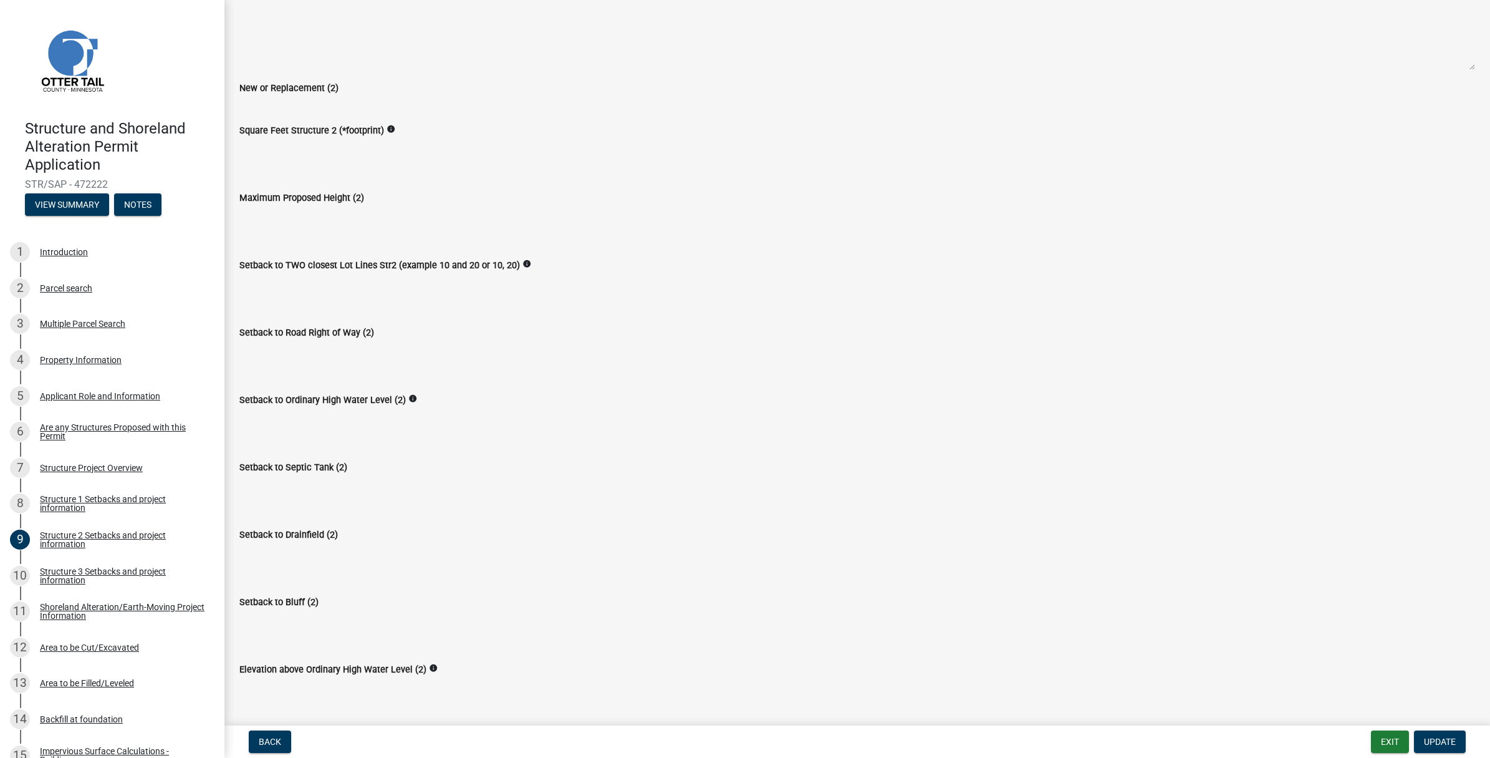
scroll to position [234, 0]
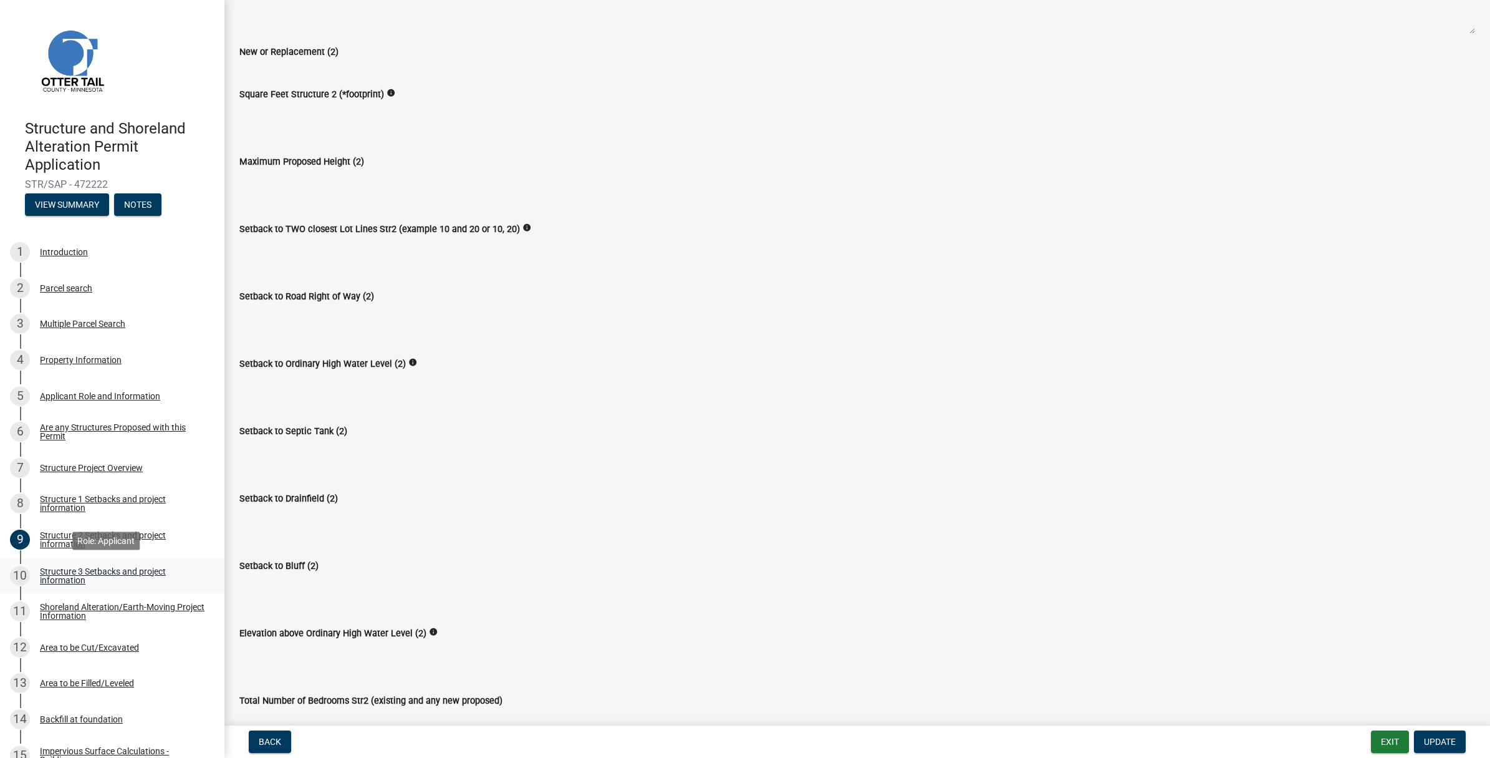
click at [111, 574] on div "Structure 3 Setbacks and project information" at bounding box center [122, 575] width 165 height 17
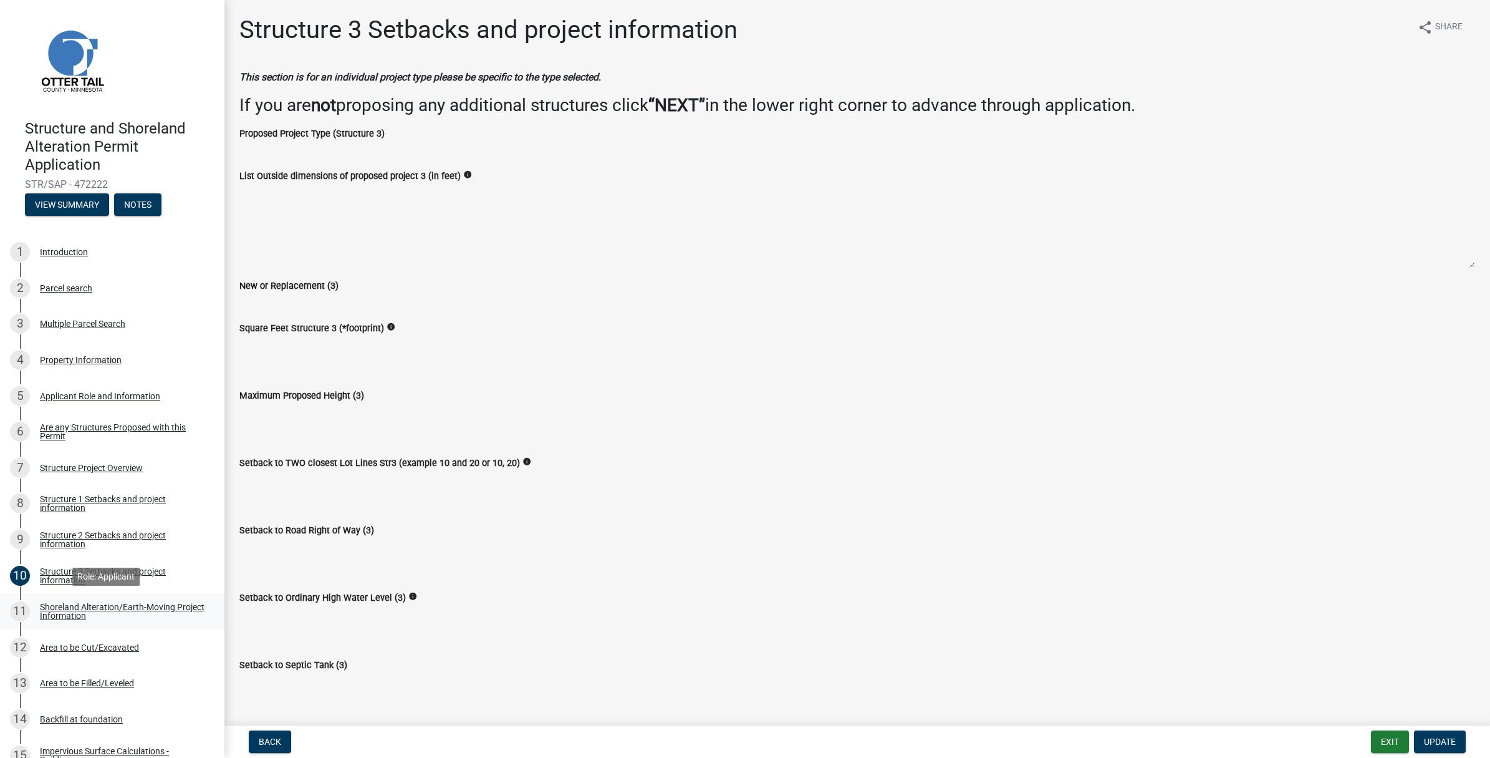
click at [78, 606] on div "Shoreland Alteration/Earth-Moving Project Information" at bounding box center [122, 610] width 165 height 17
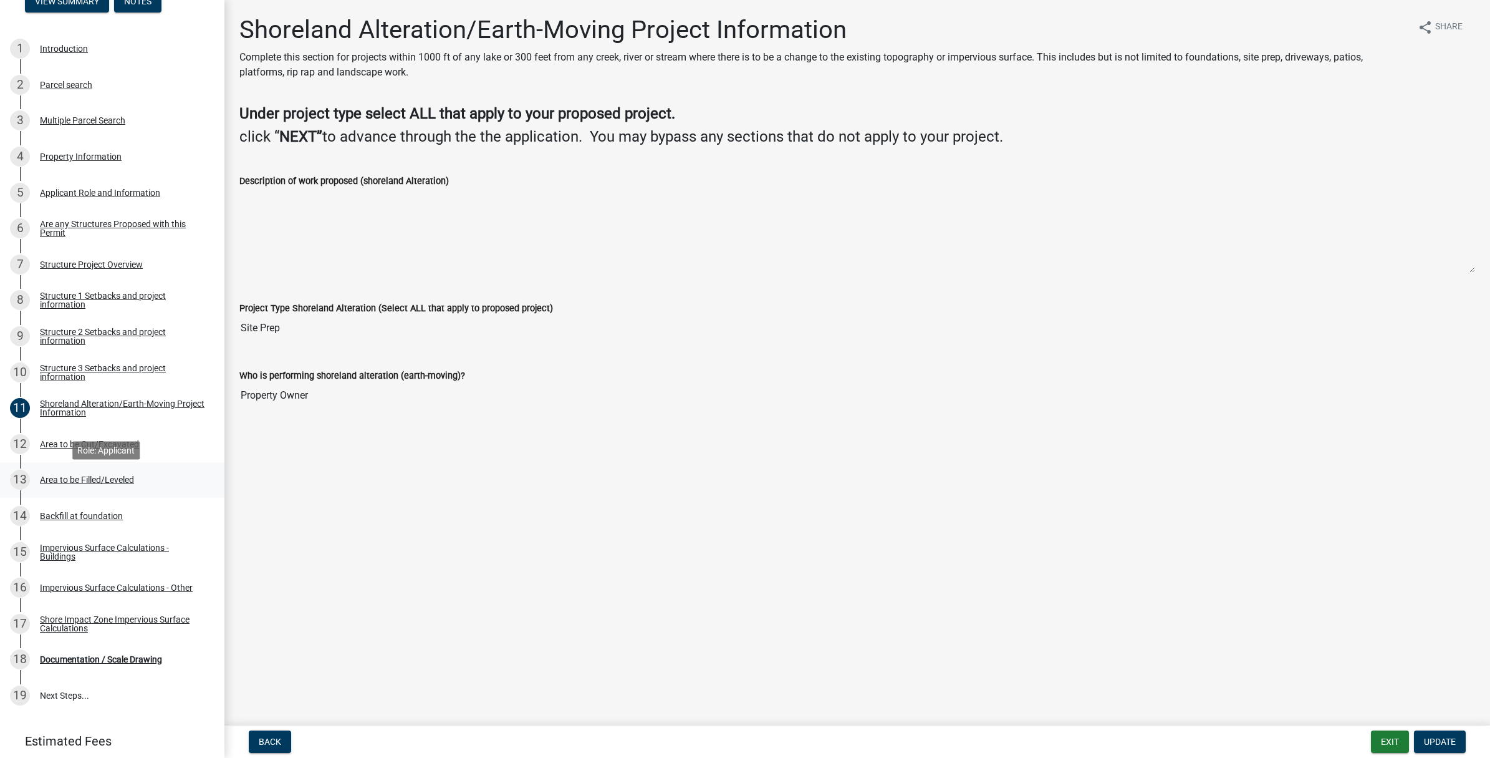
scroll to position [234, 0]
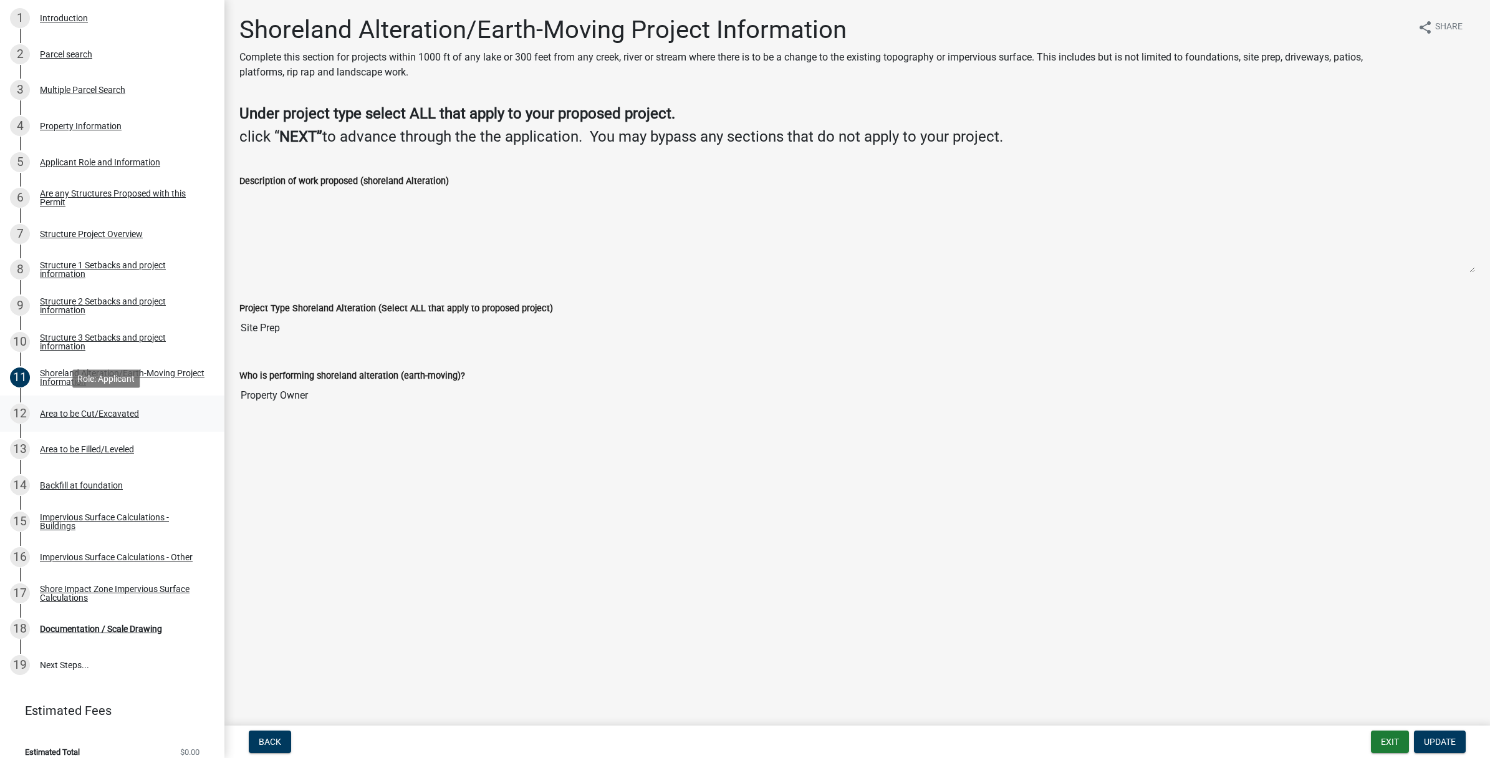
click at [104, 415] on div "Area to be Cut/Excavated" at bounding box center [89, 413] width 99 height 9
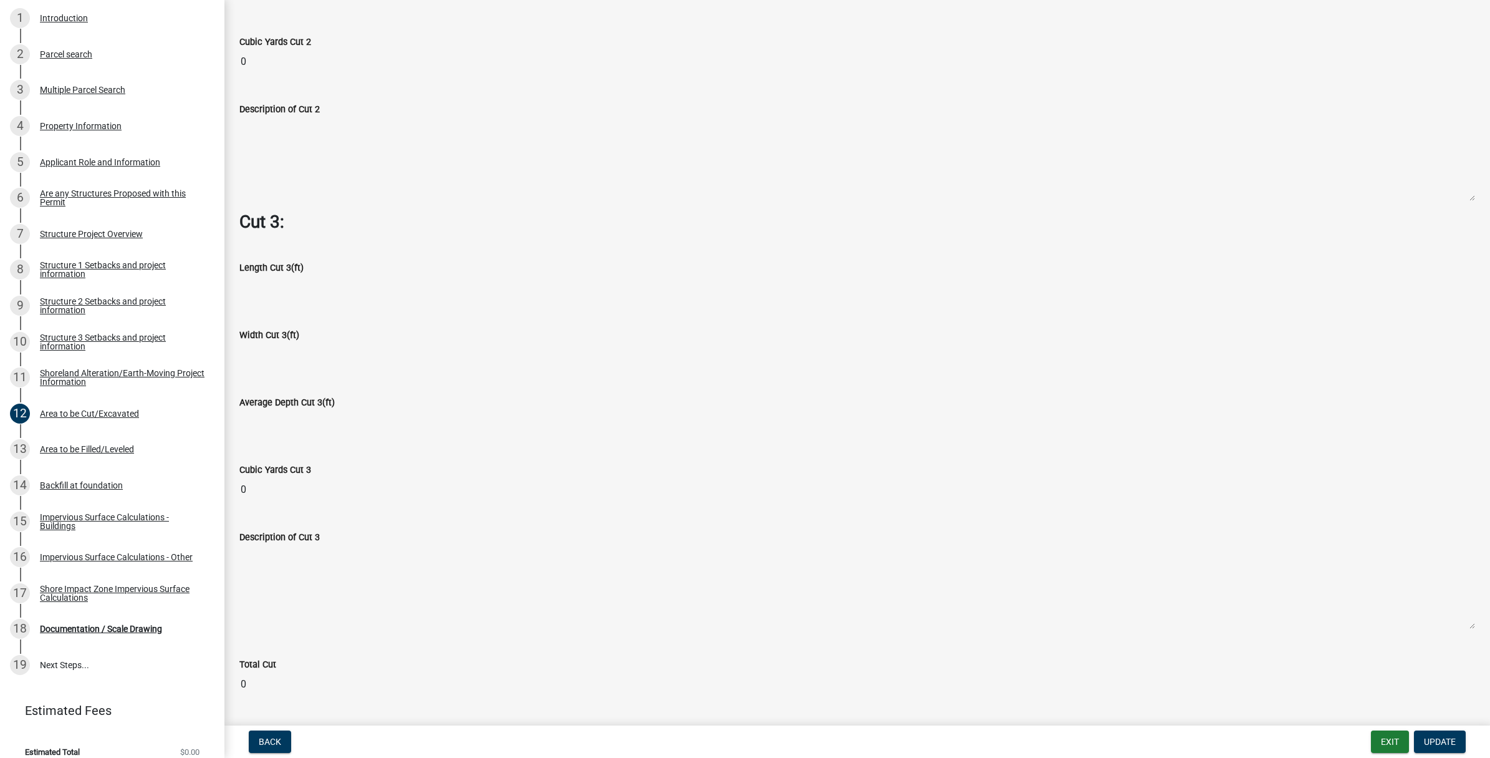
scroll to position [1648, 0]
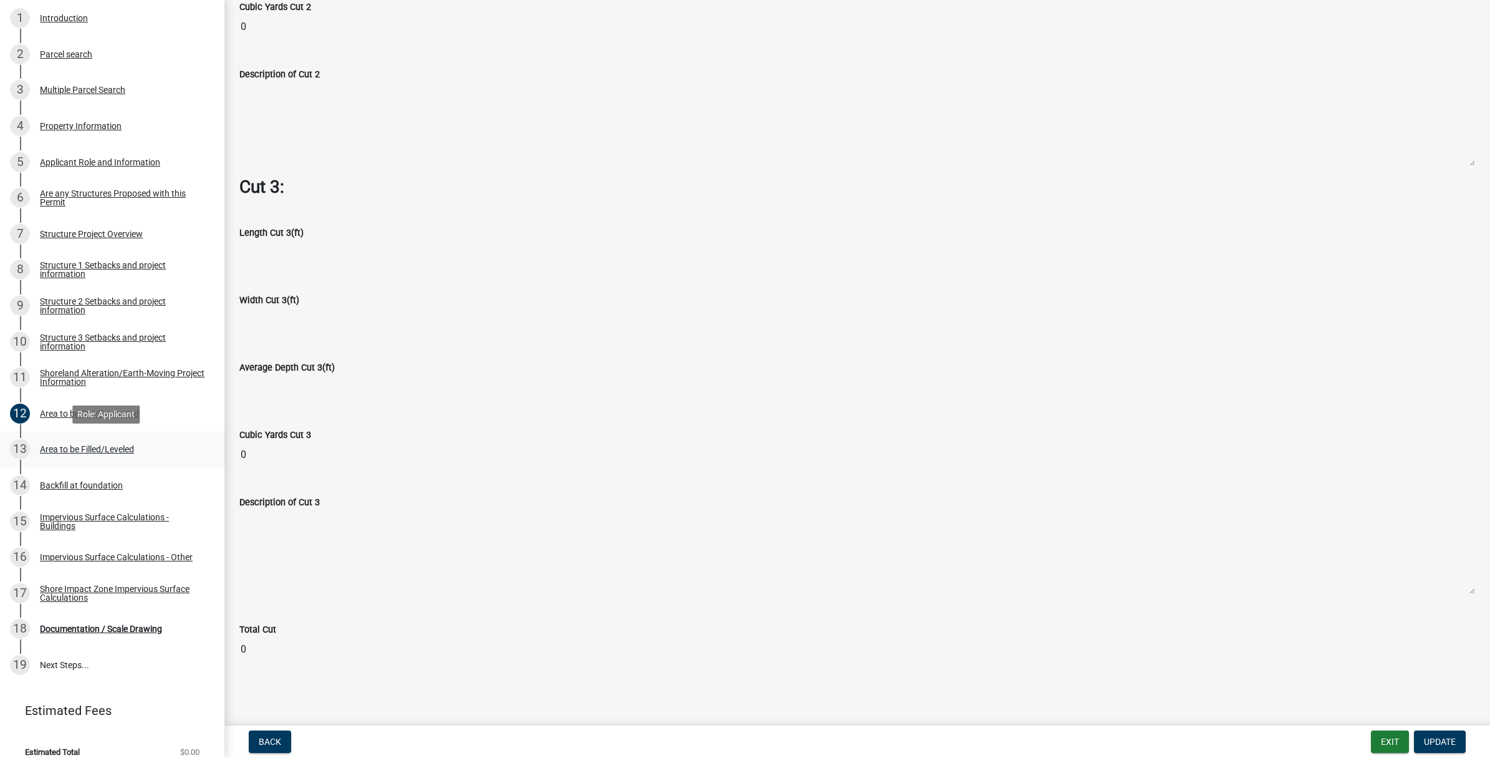
click at [83, 447] on div "Area to be Filled/Leveled" at bounding box center [87, 449] width 94 height 9
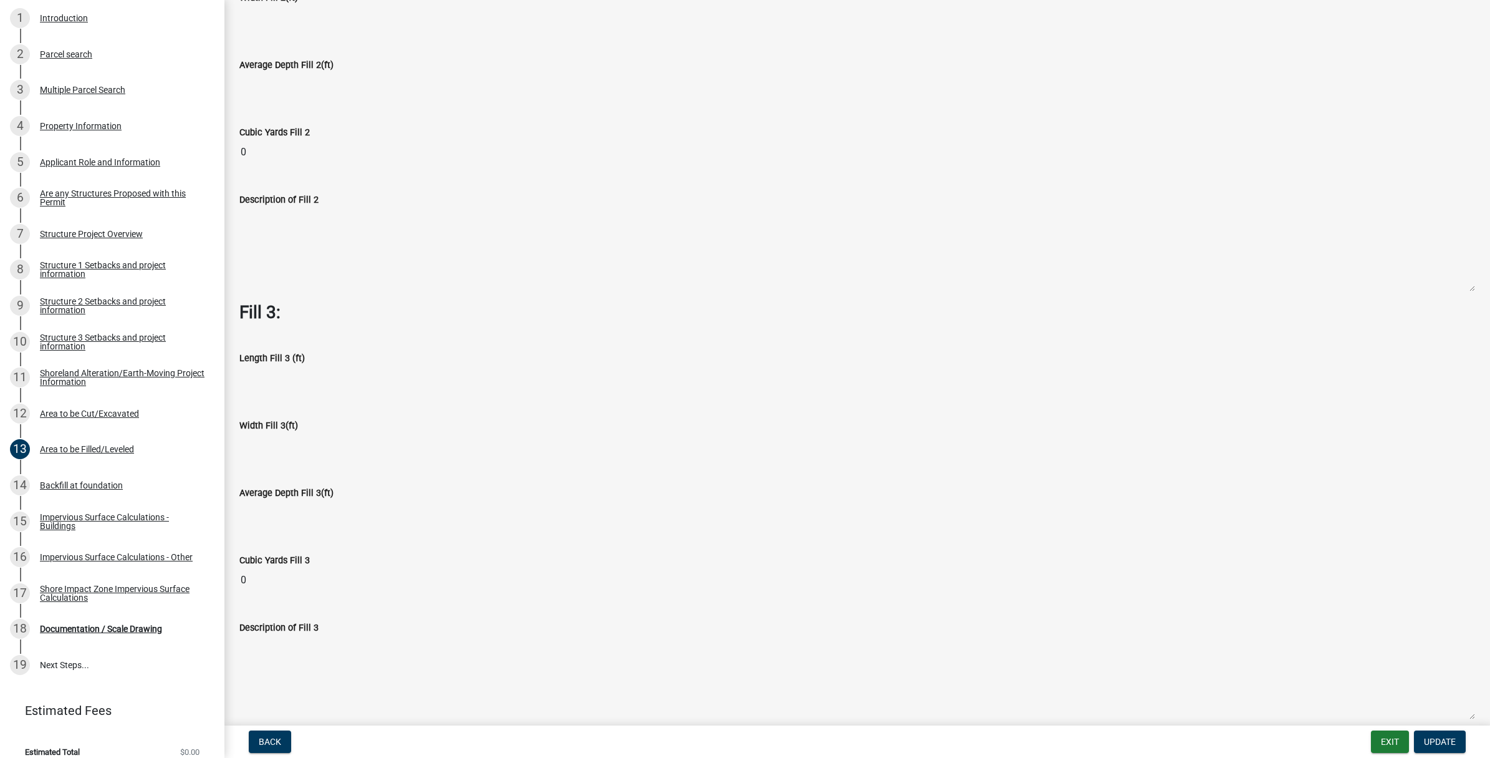
scroll to position [772, 0]
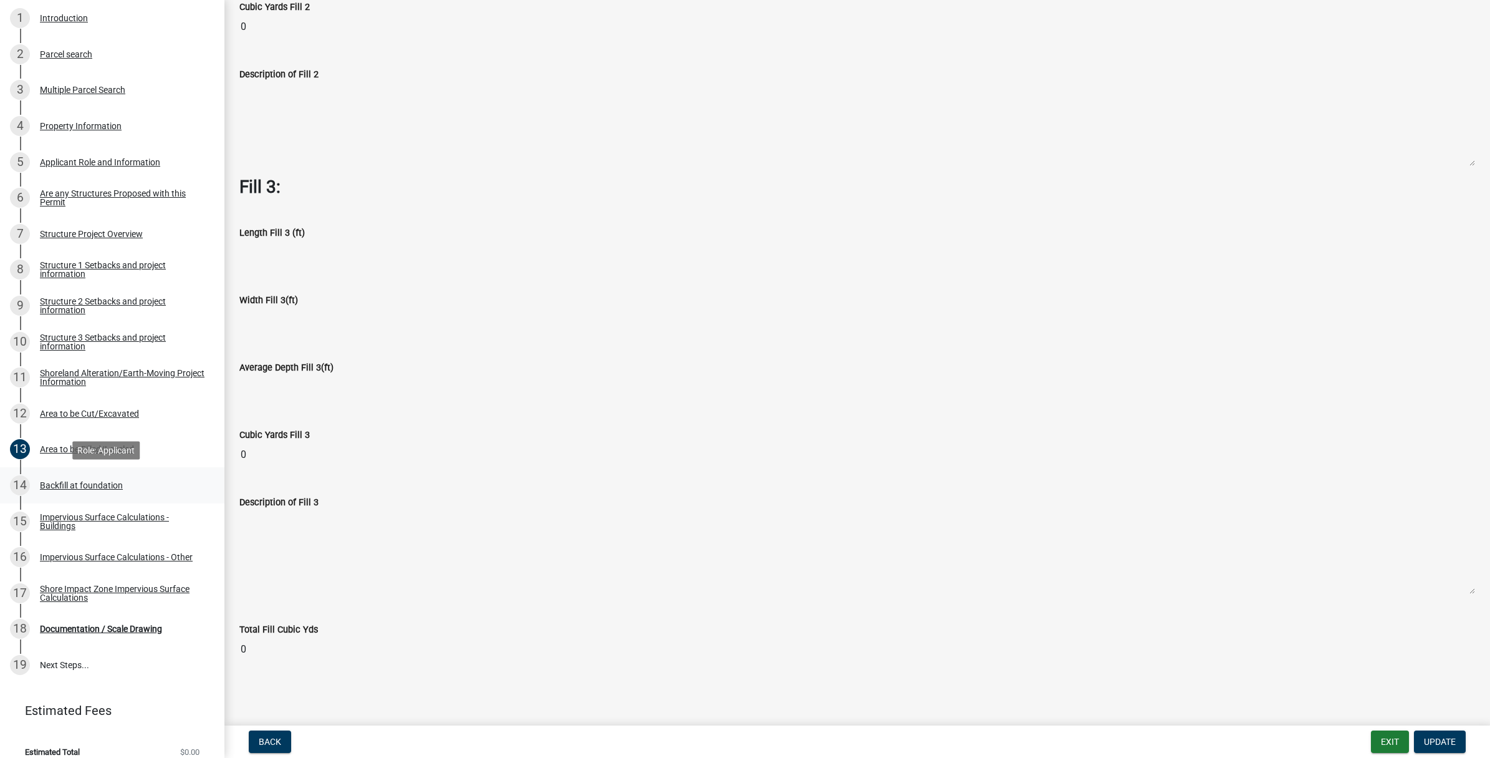
click at [57, 481] on div "Backfill at foundation" at bounding box center [81, 485] width 83 height 9
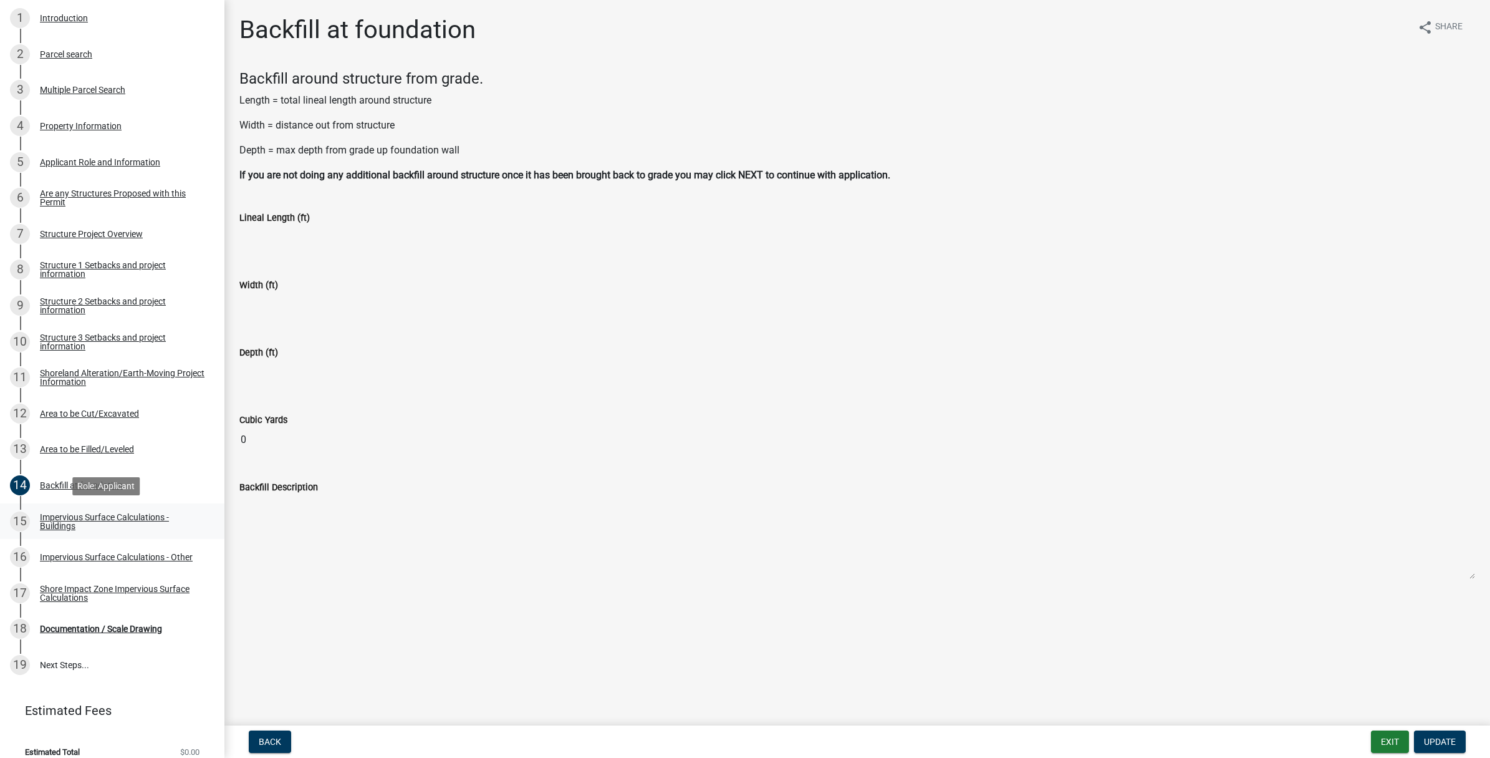
click at [67, 514] on div "Impervious Surface Calculations - Buildings" at bounding box center [122, 521] width 165 height 17
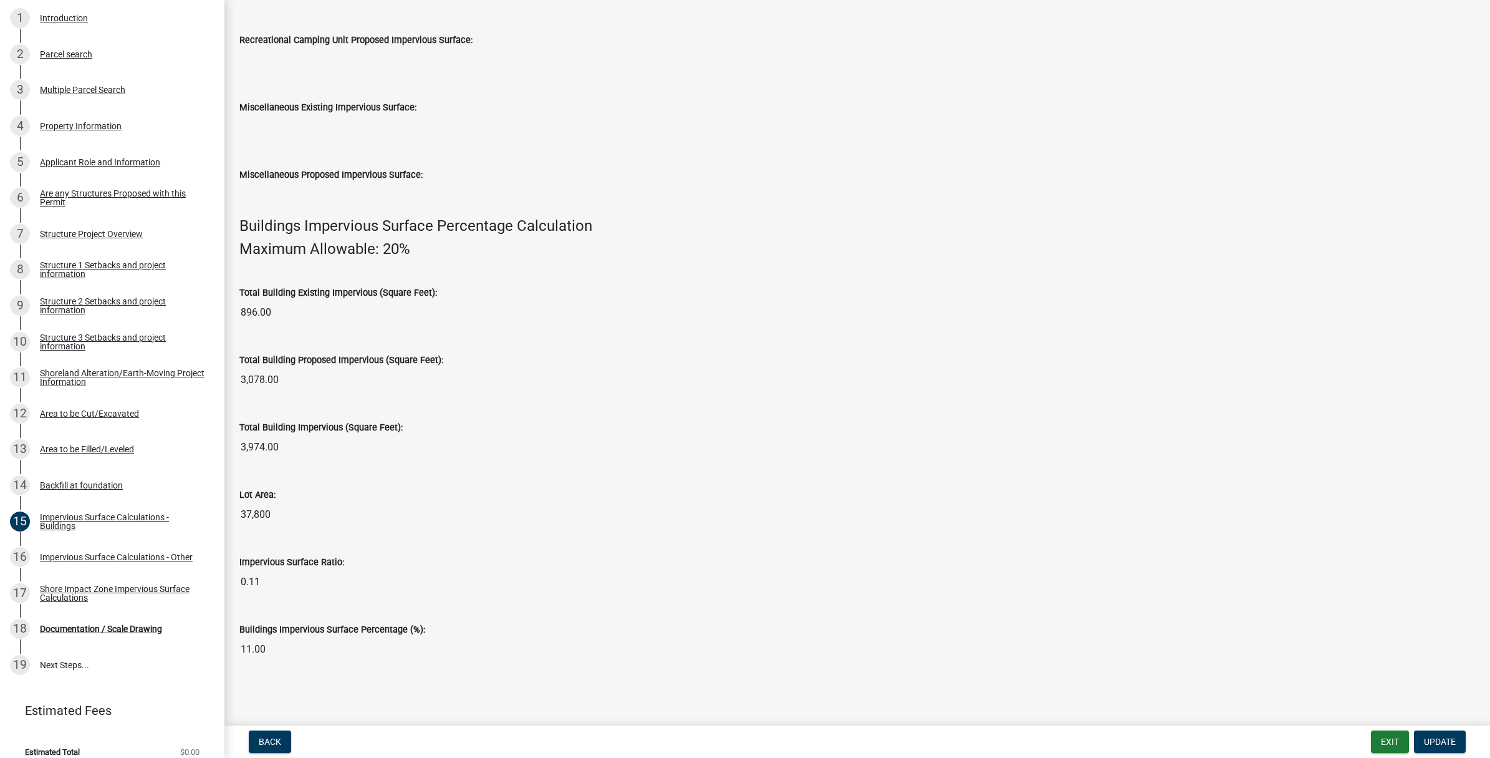
scroll to position [634, 0]
click at [111, 553] on div "Impervious Surface Calculations - Other" at bounding box center [116, 557] width 153 height 9
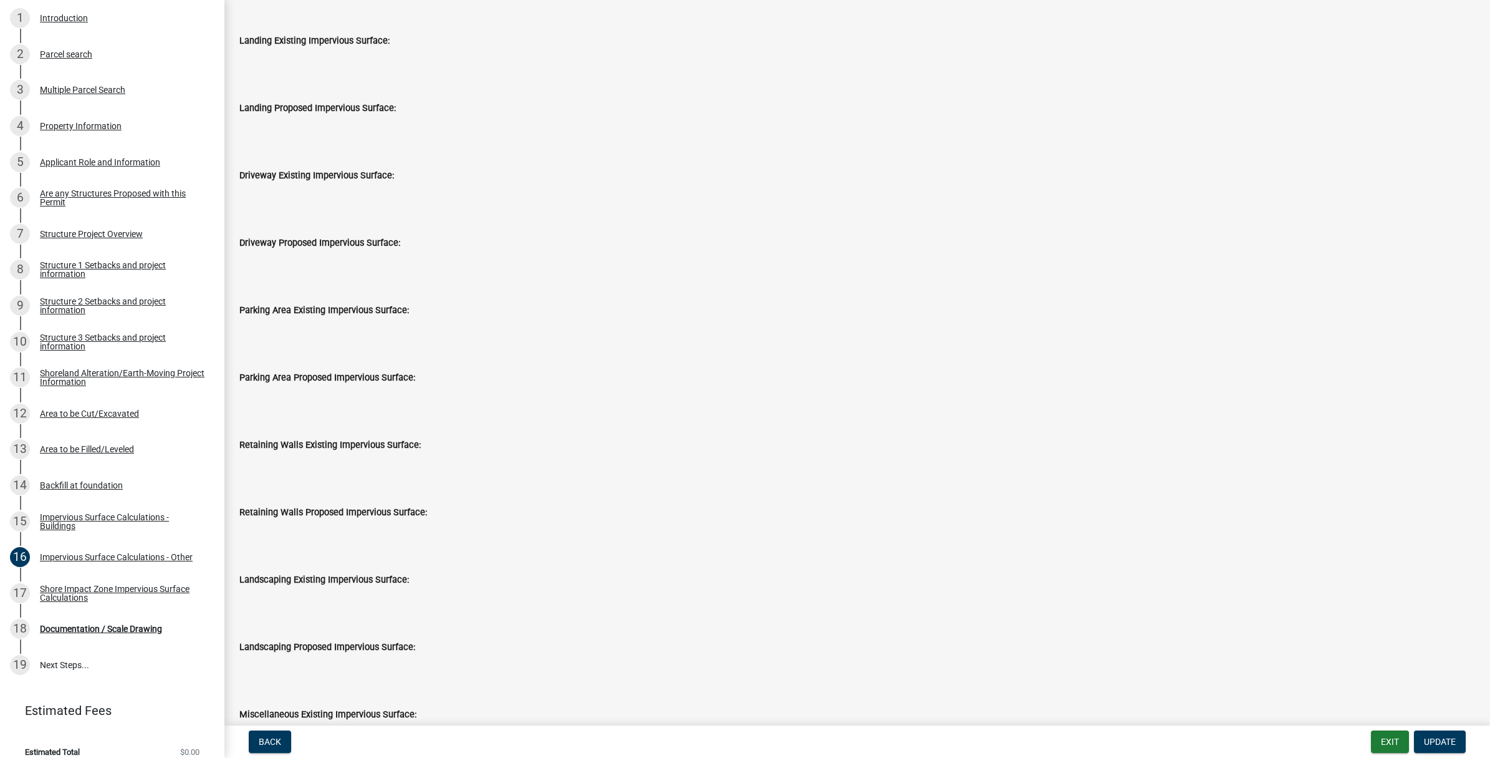
scroll to position [857, 0]
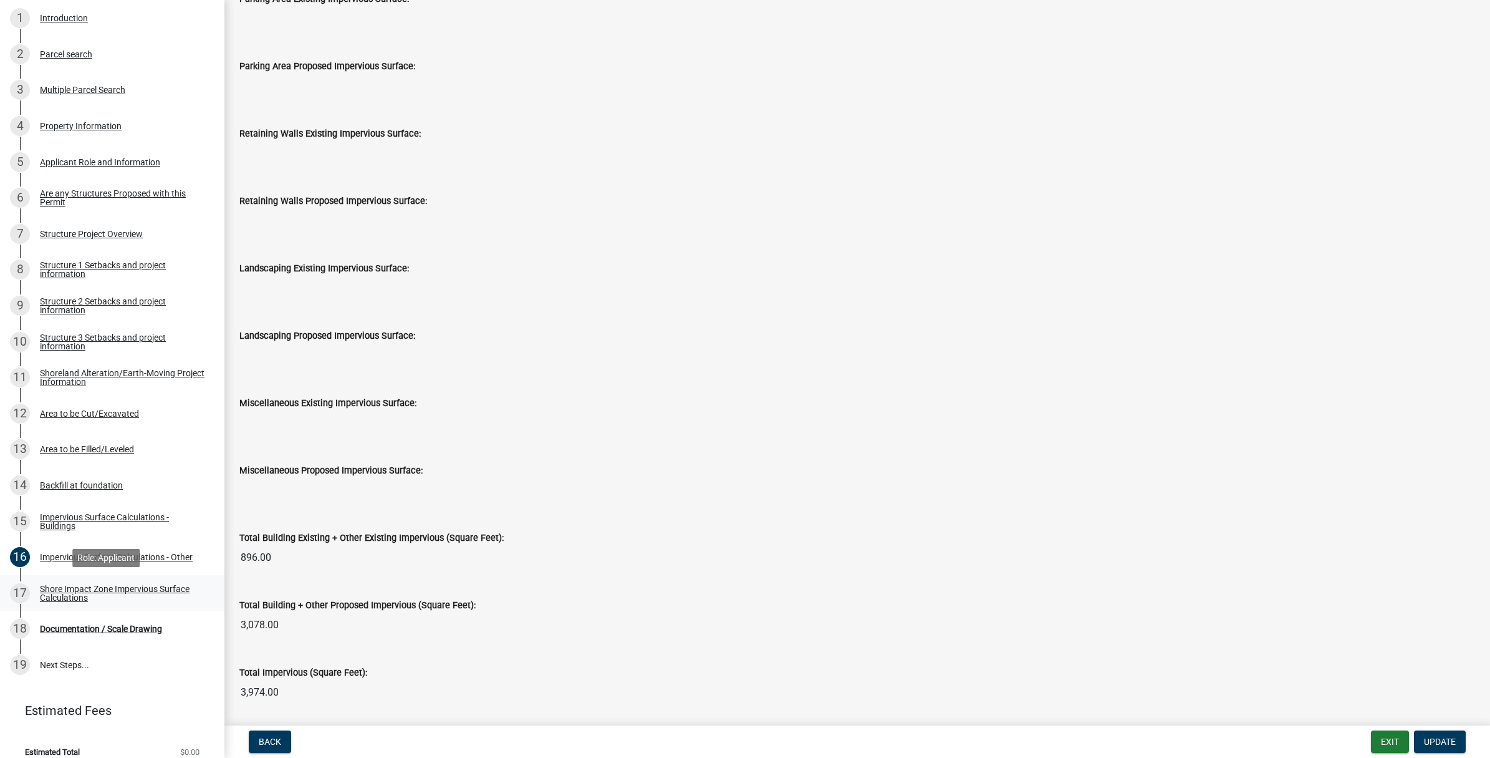
click at [51, 587] on div "Shore Impact Zone Impervious Surface Calculations" at bounding box center [122, 592] width 165 height 17
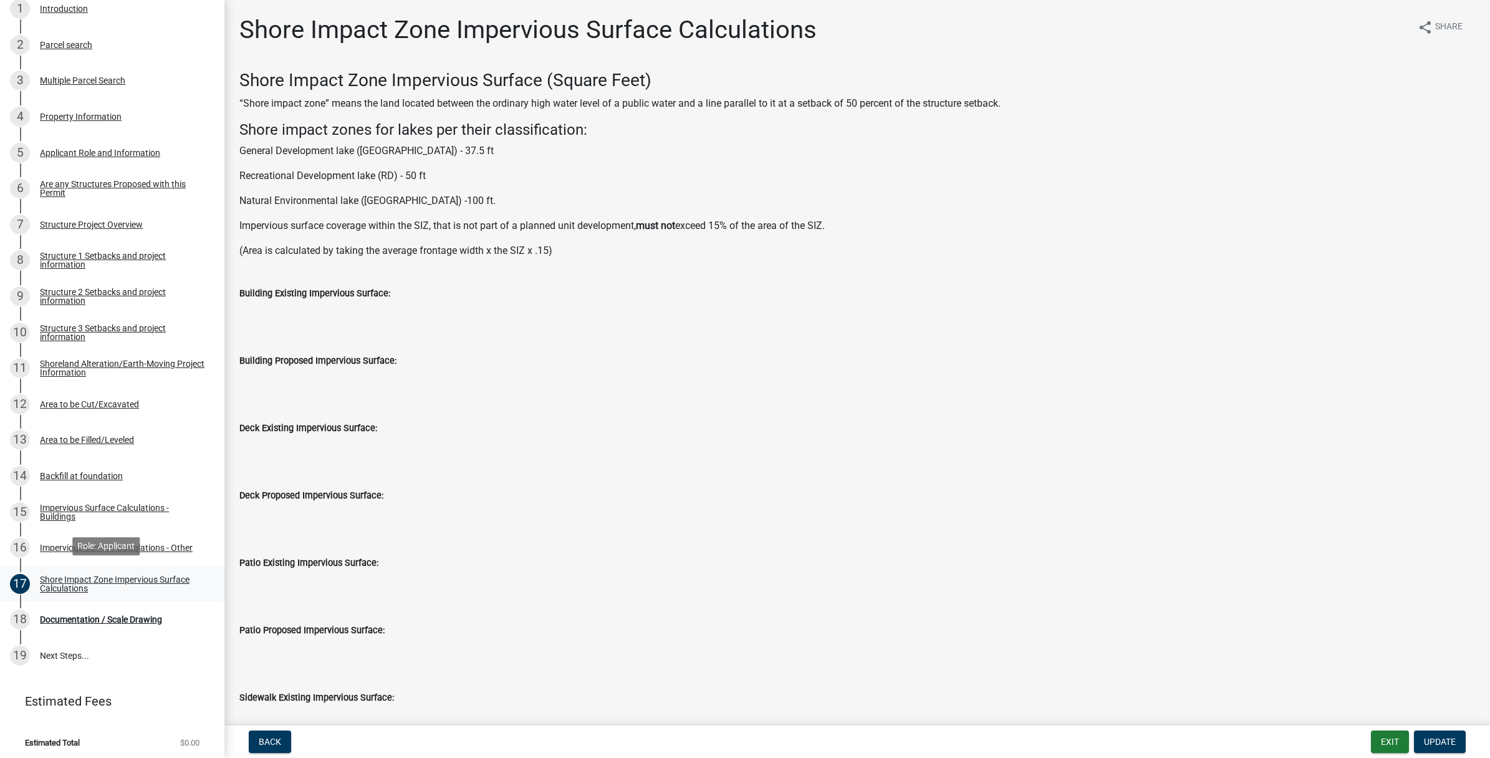
scroll to position [246, 0]
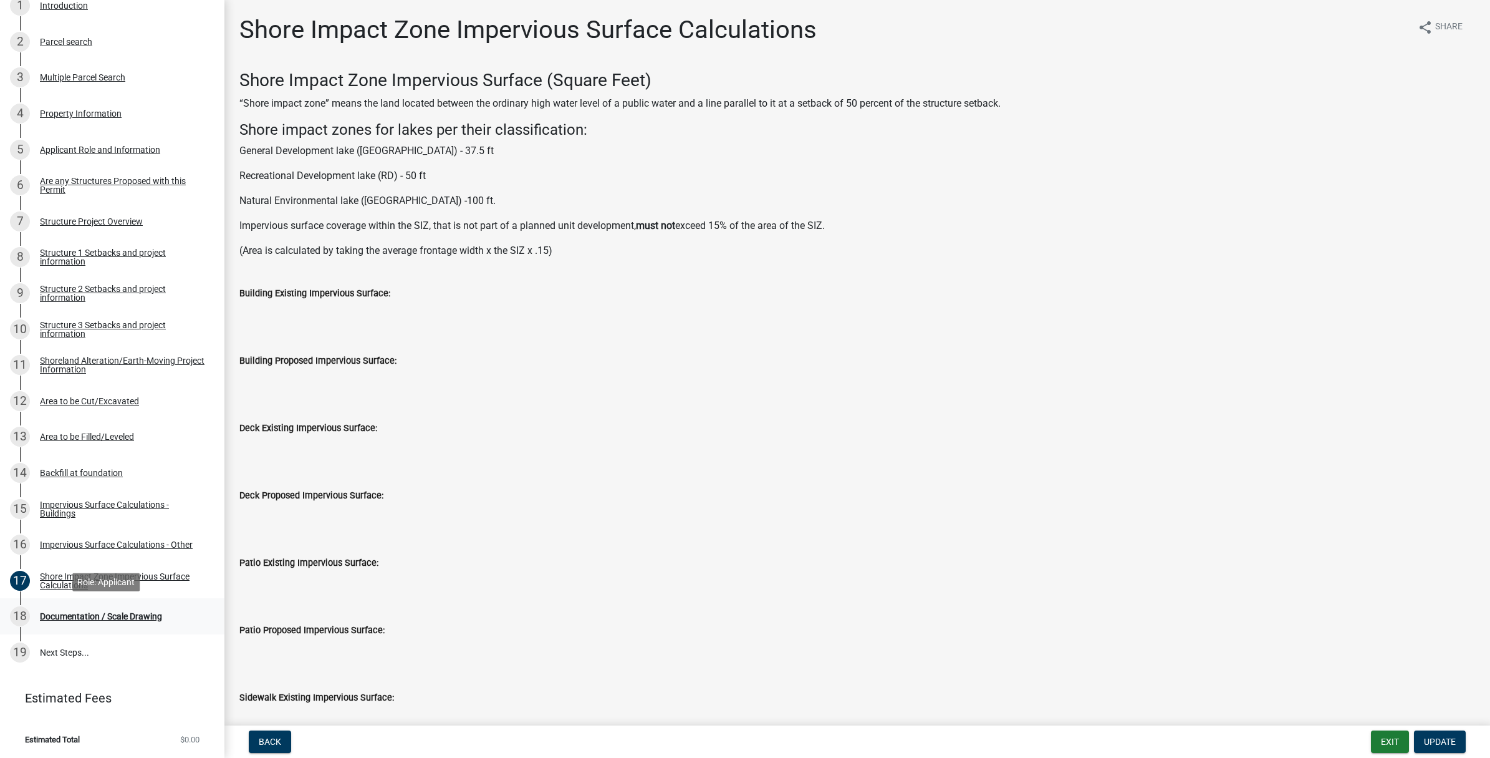
click at [123, 613] on div "Documentation / Scale Drawing" at bounding box center [101, 616] width 122 height 9
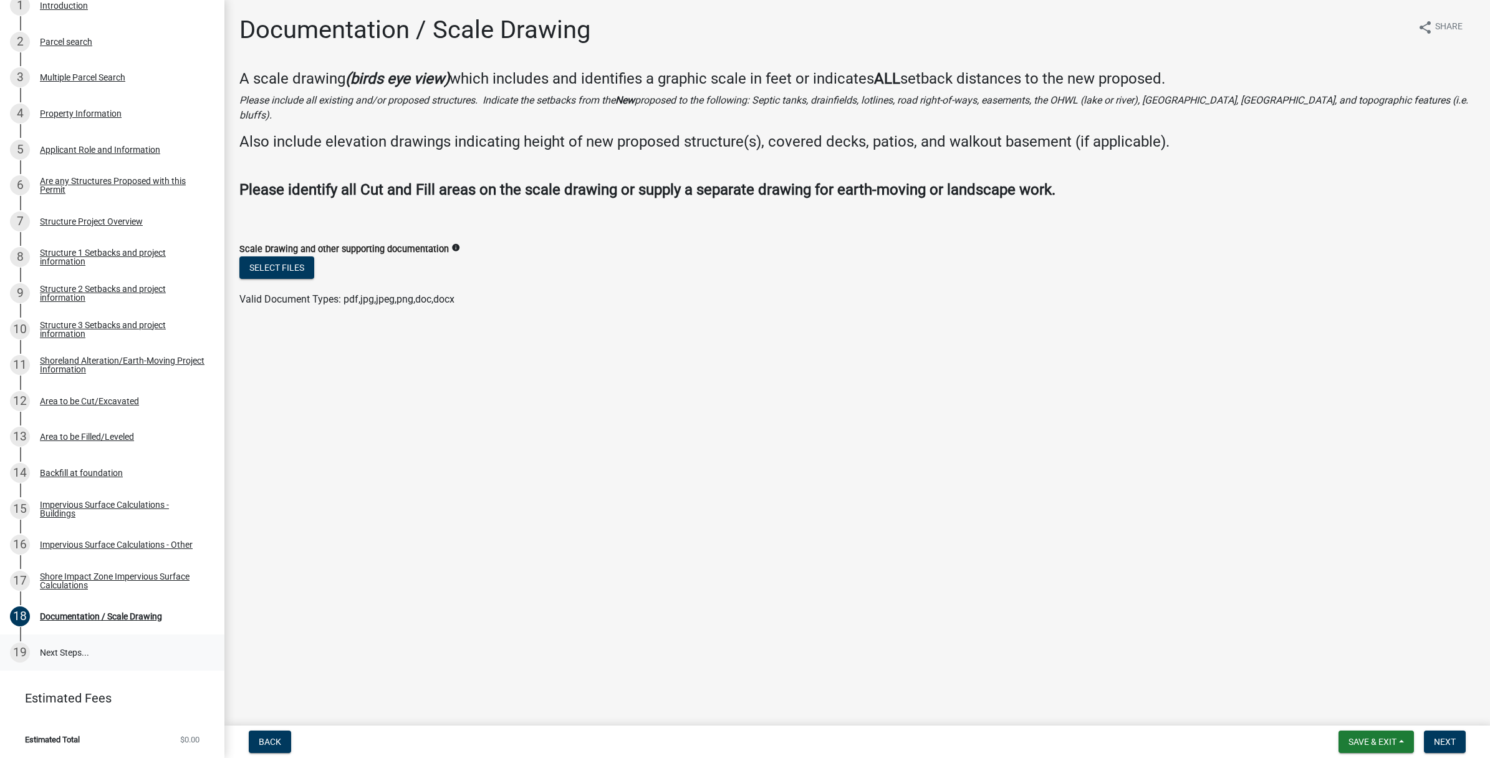
click at [64, 652] on link "19 Next Steps..." at bounding box center [112, 652] width 224 height 36
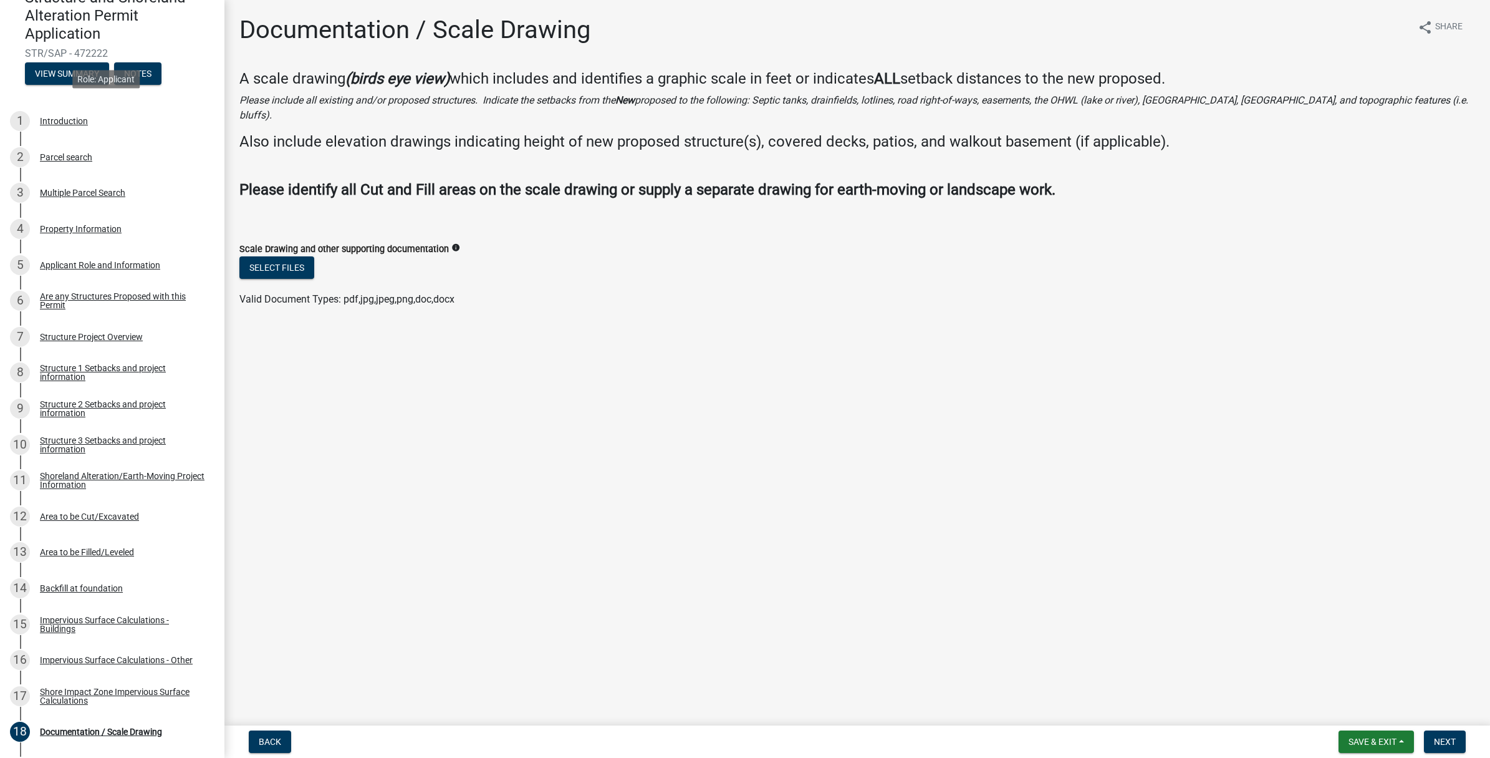
scroll to position [0, 0]
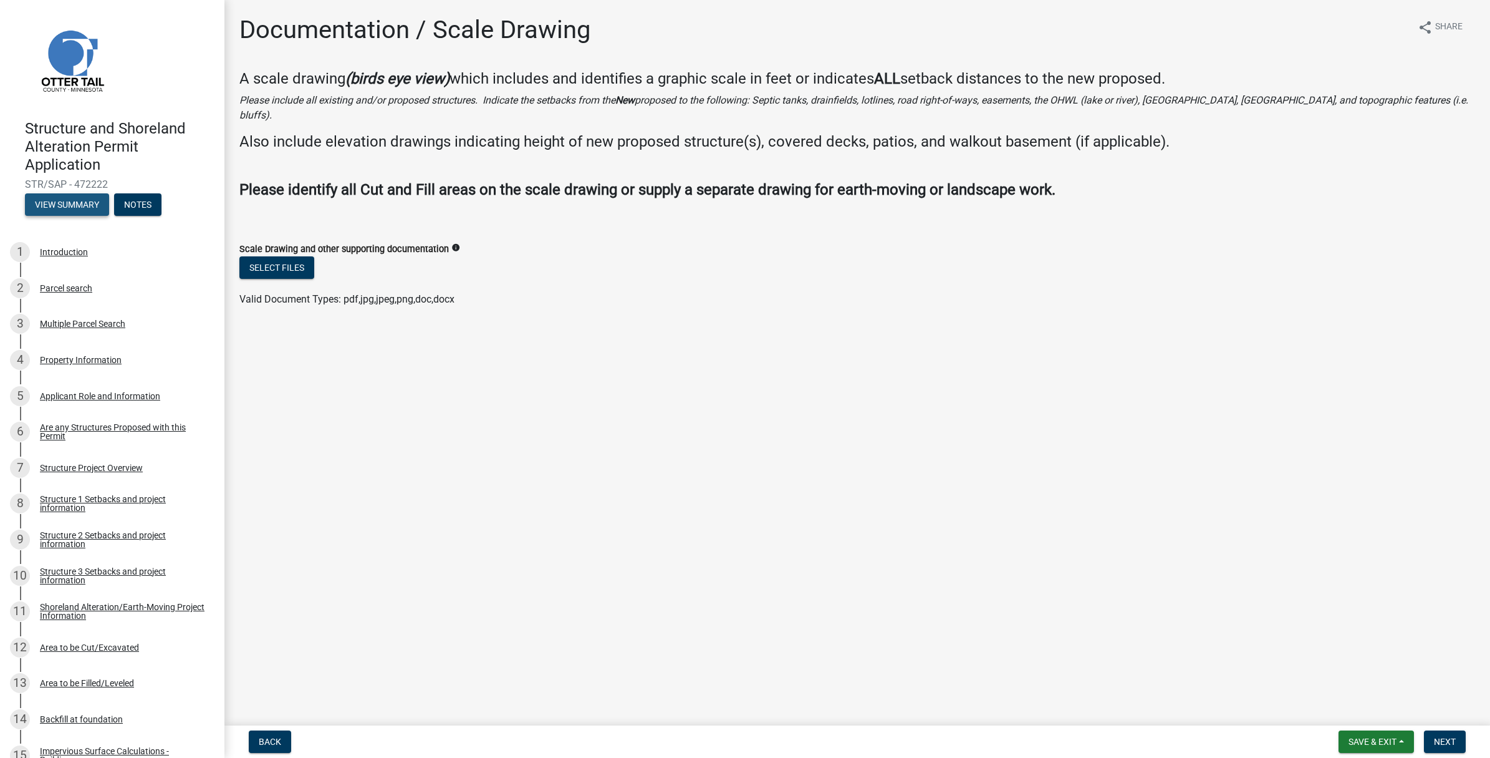
click at [73, 209] on button "View Summary" at bounding box center [67, 204] width 84 height 22
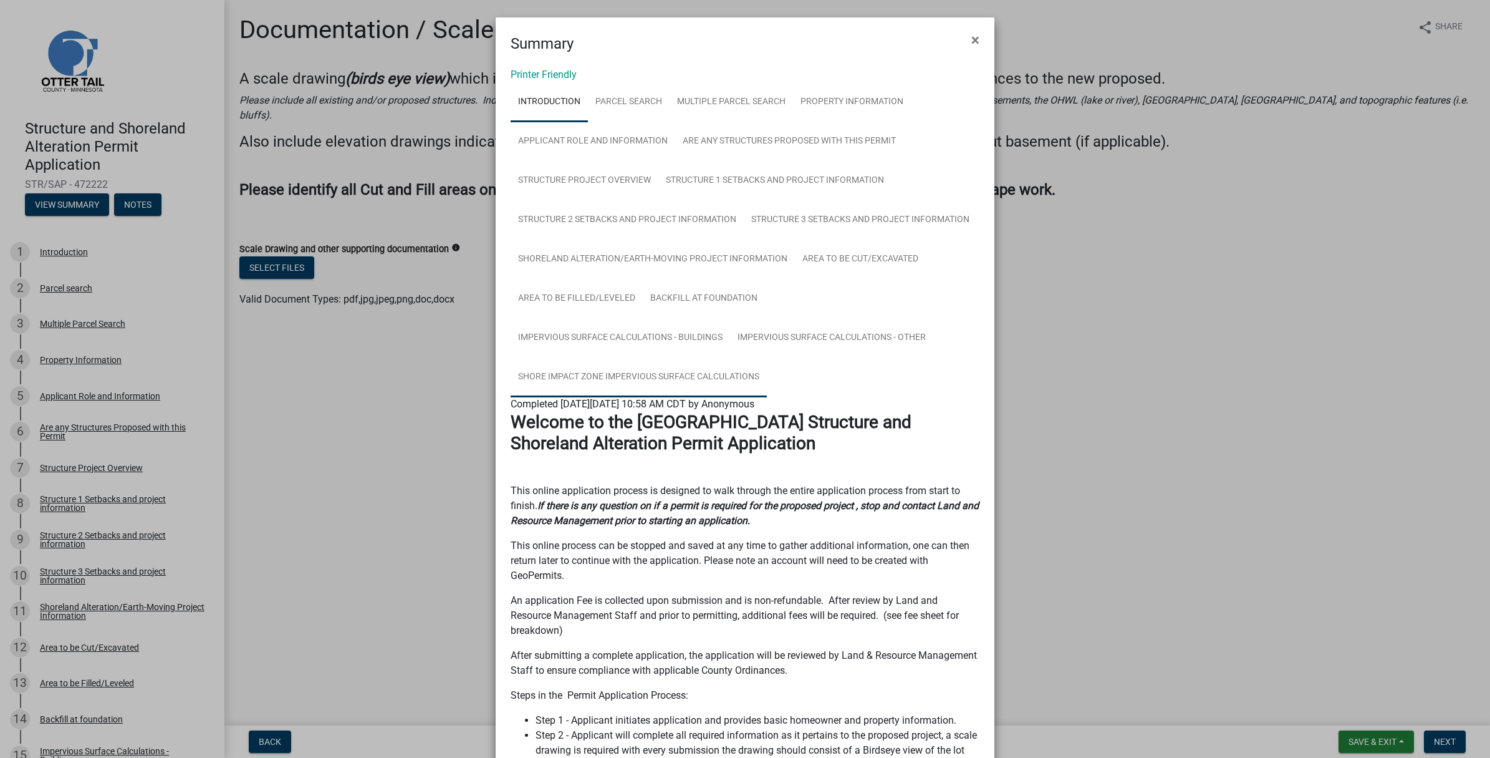
click at [601, 376] on link "Shore Impact Zone Impervious Surface Calculations" at bounding box center [639, 377] width 256 height 40
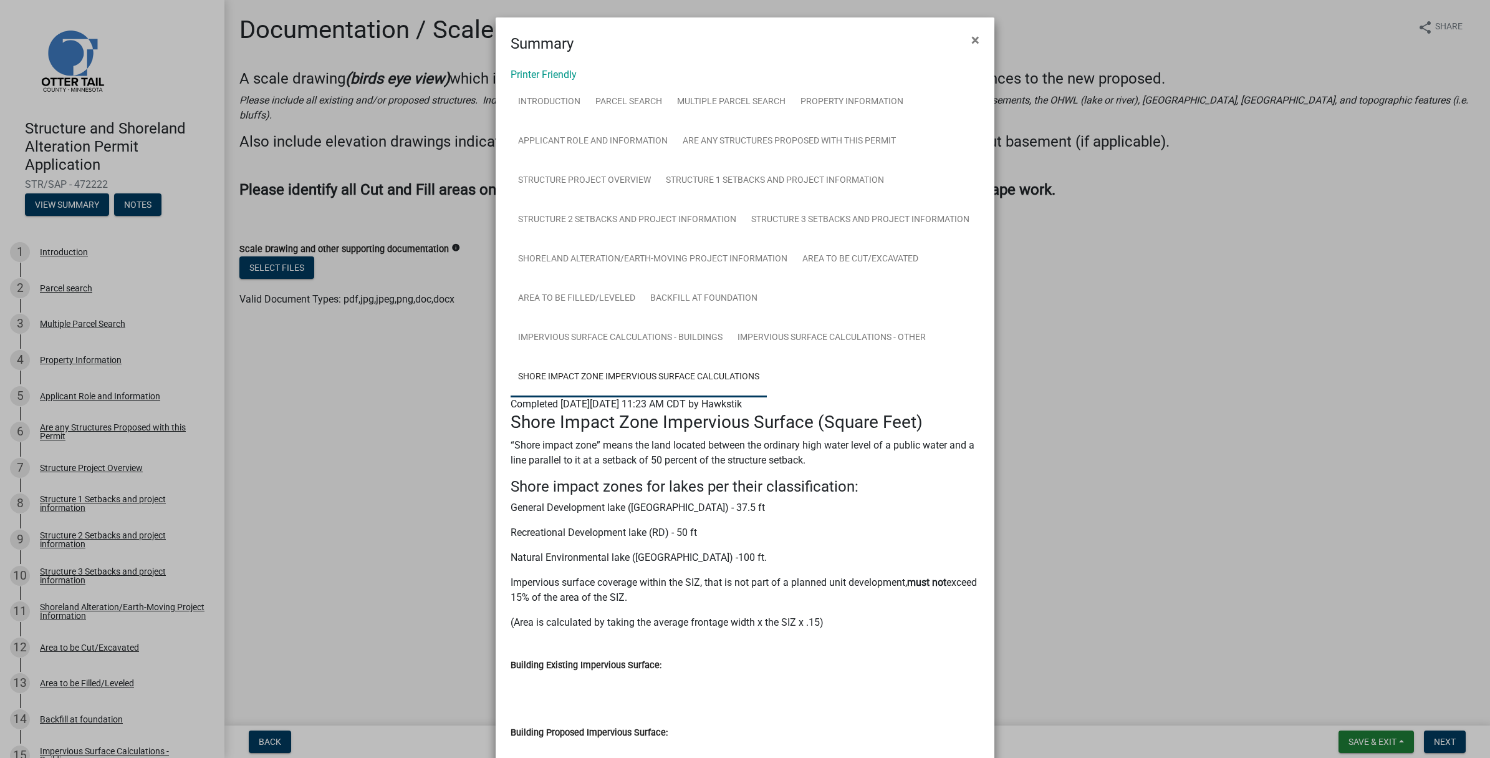
click at [1155, 396] on ngb-modal-window "Summary × Printer Friendly Introduction Parcel search Multiple Parcel Search Pr…" at bounding box center [745, 379] width 1490 height 758
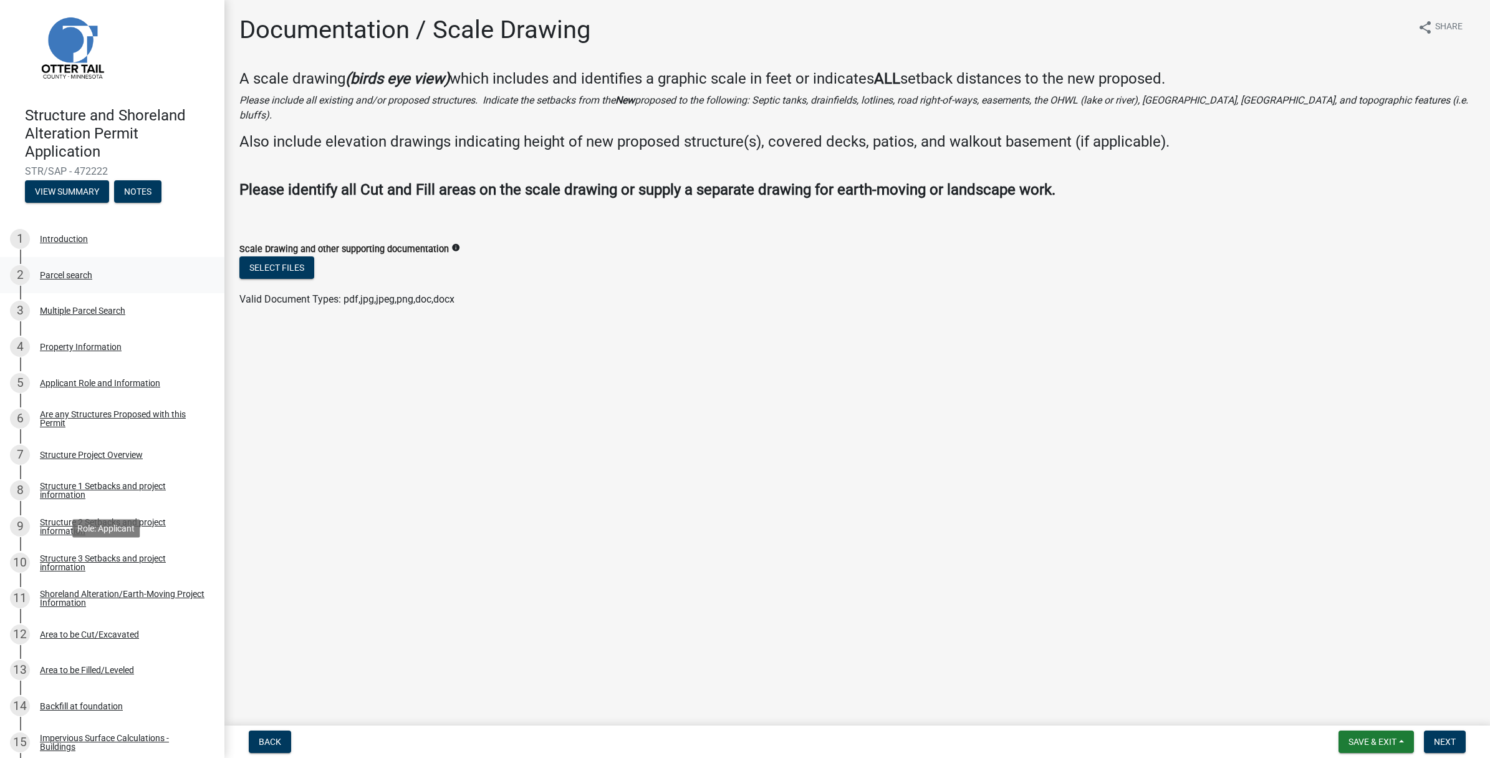
scroll to position [12, 0]
click at [54, 194] on button "View Summary" at bounding box center [67, 192] width 84 height 22
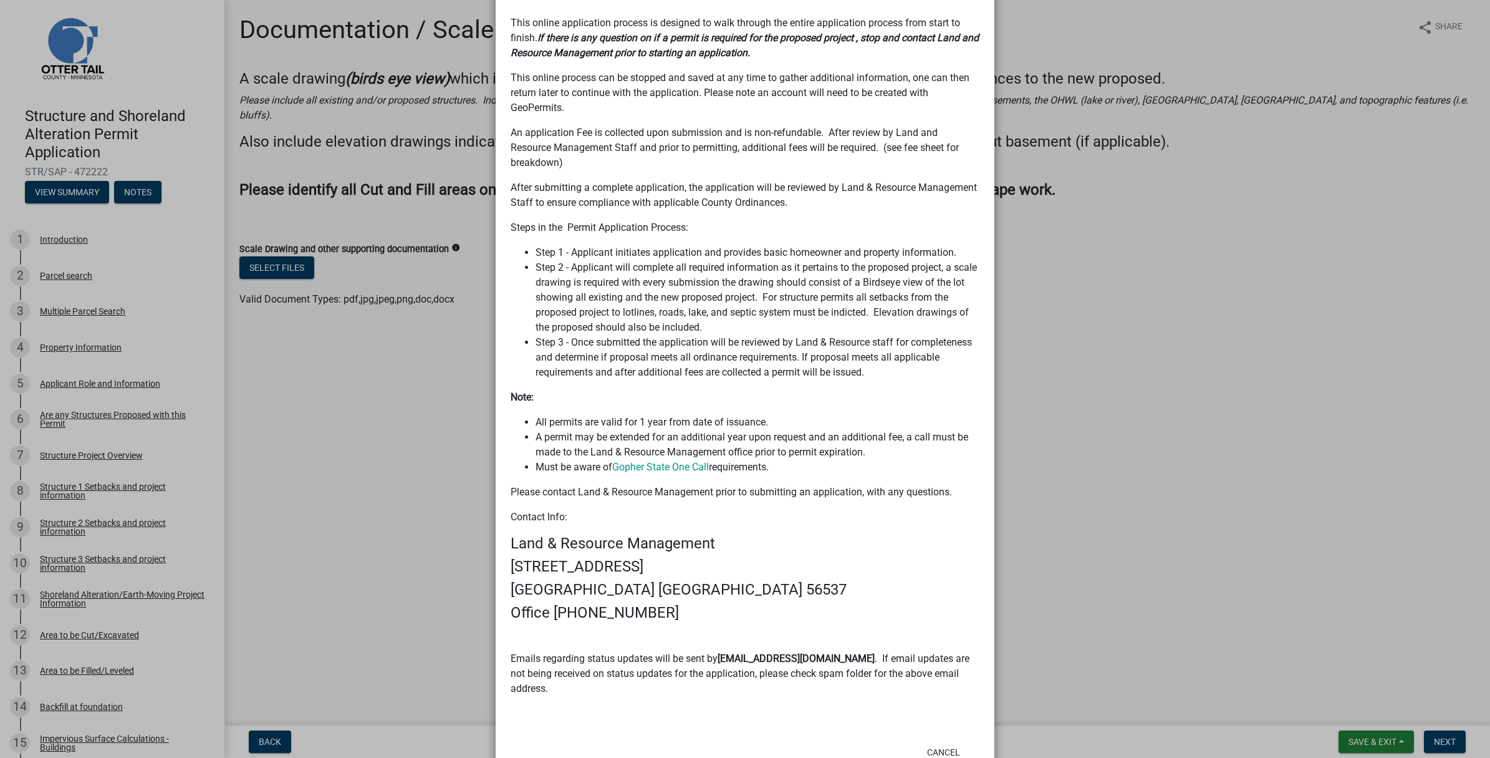
scroll to position [390, 0]
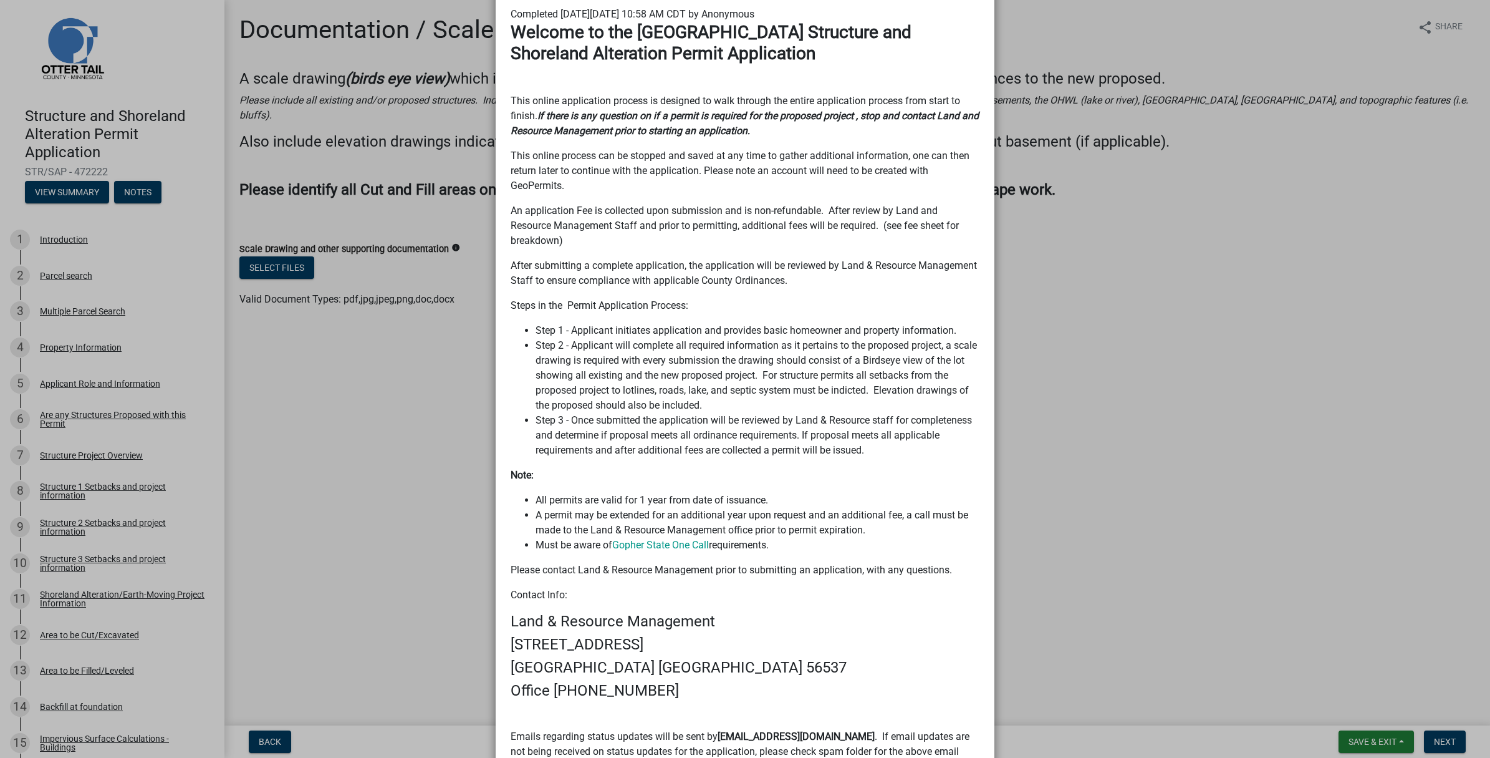
click at [1244, 263] on ngb-modal-window "Summary × Printer Friendly Introduction Parcel search Multiple Parcel Search Pr…" at bounding box center [745, 379] width 1490 height 758
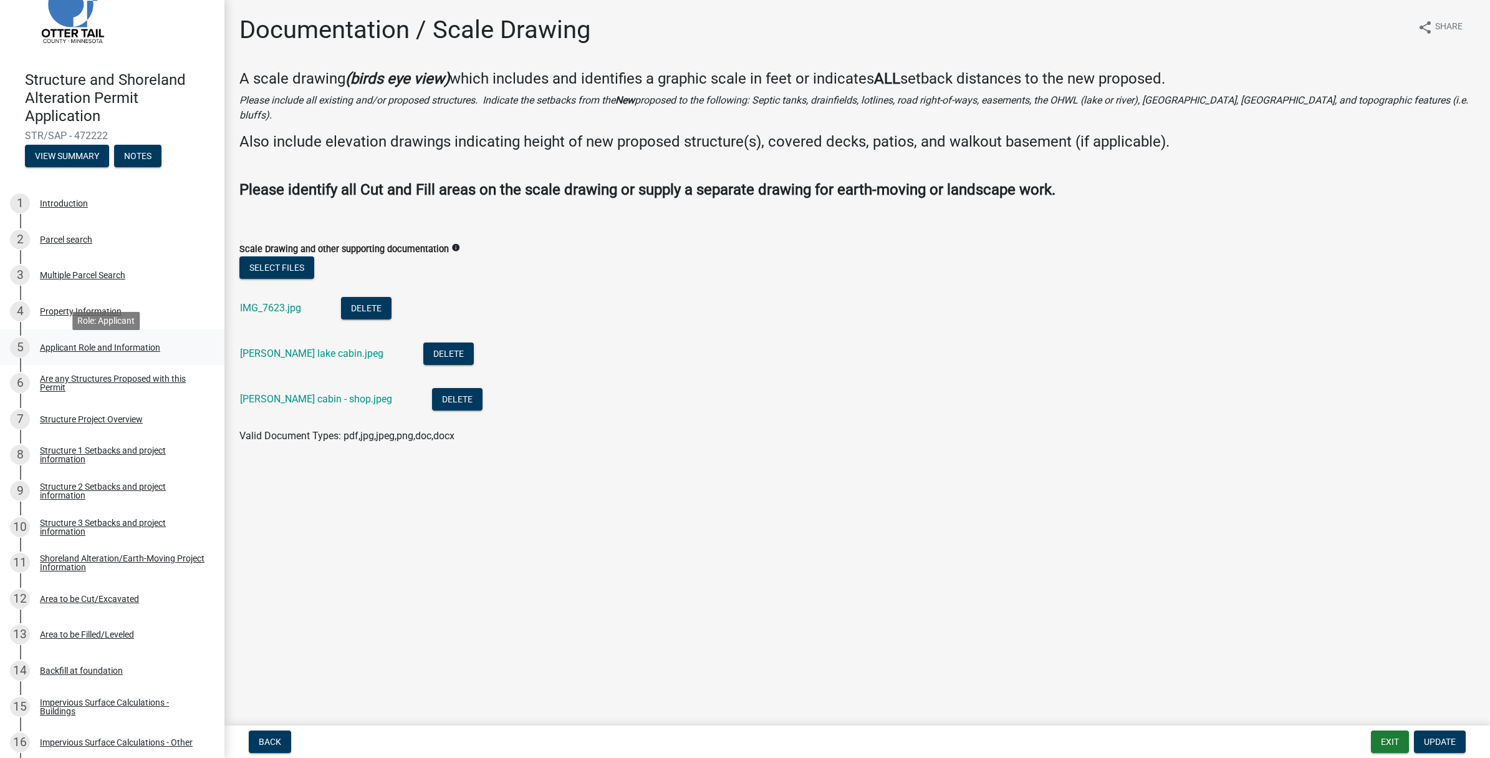
scroll to position [41, 0]
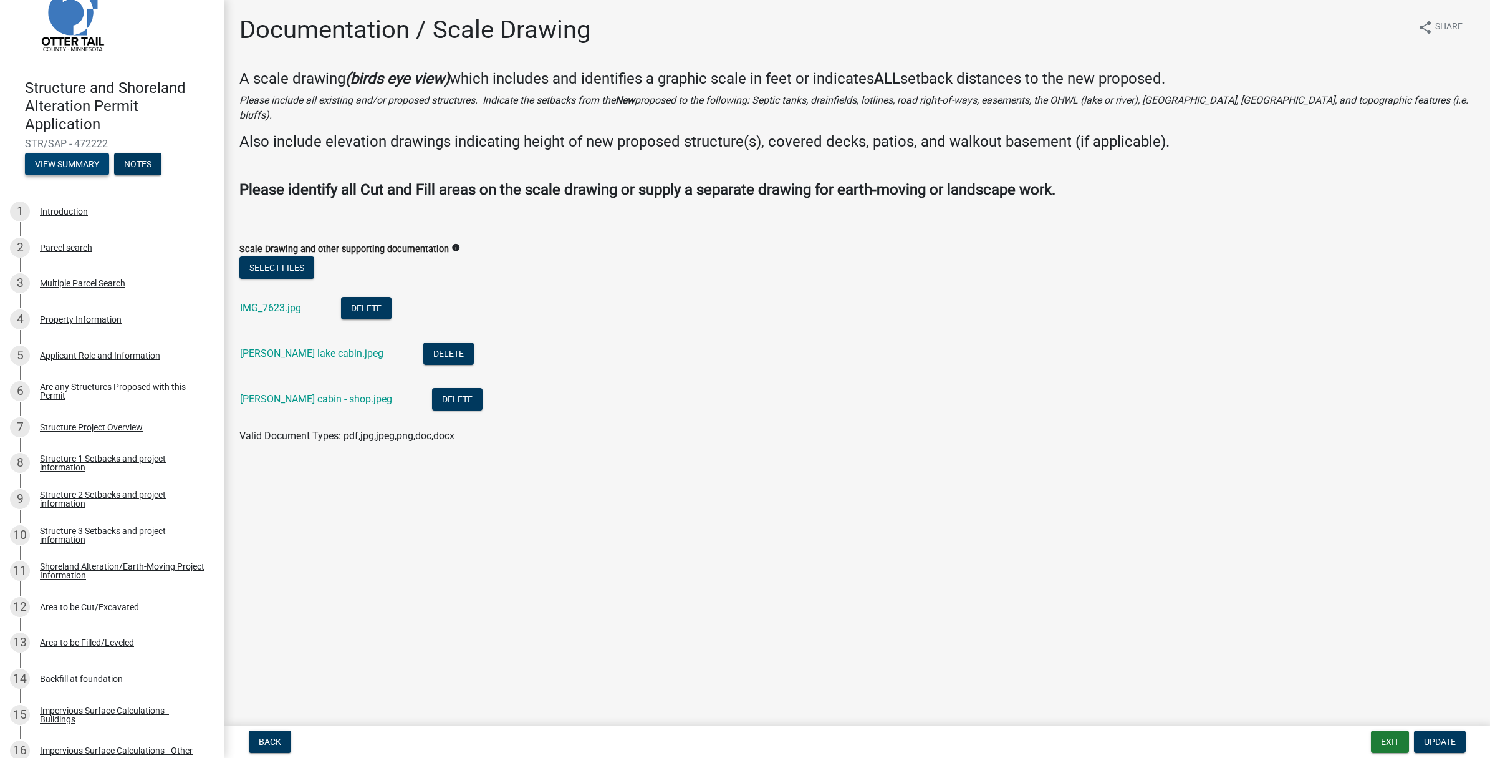
click at [54, 162] on button "View Summary" at bounding box center [67, 164] width 84 height 22
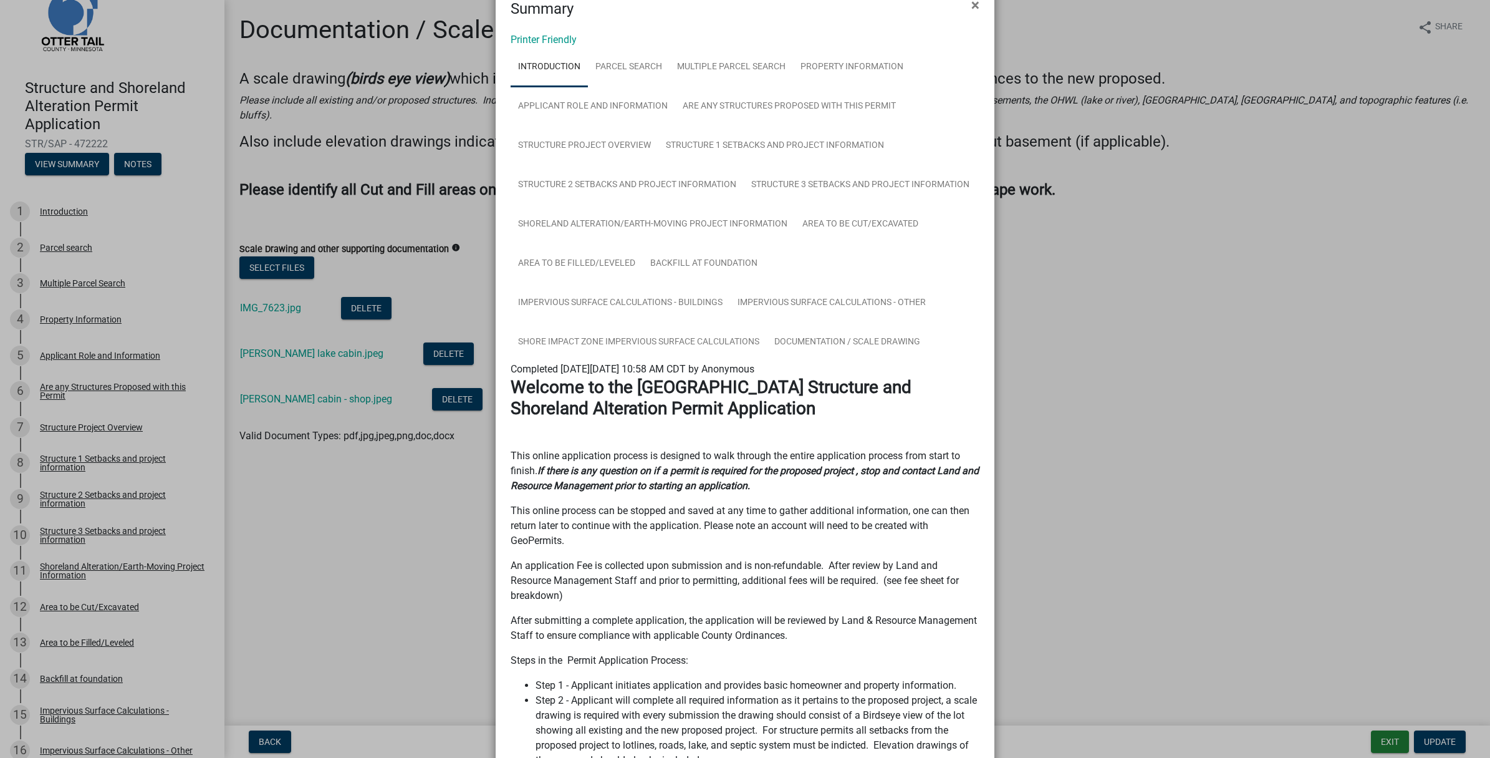
scroll to position [0, 0]
